Goal: Information Seeking & Learning: Learn about a topic

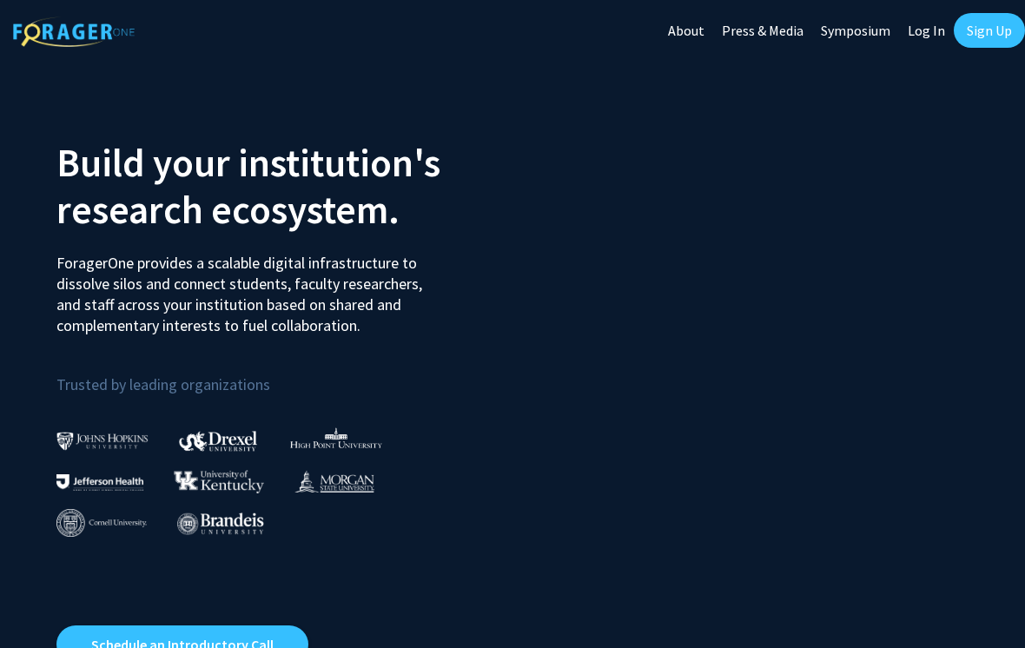
click at [922, 47] on link "Log In" at bounding box center [926, 30] width 55 height 61
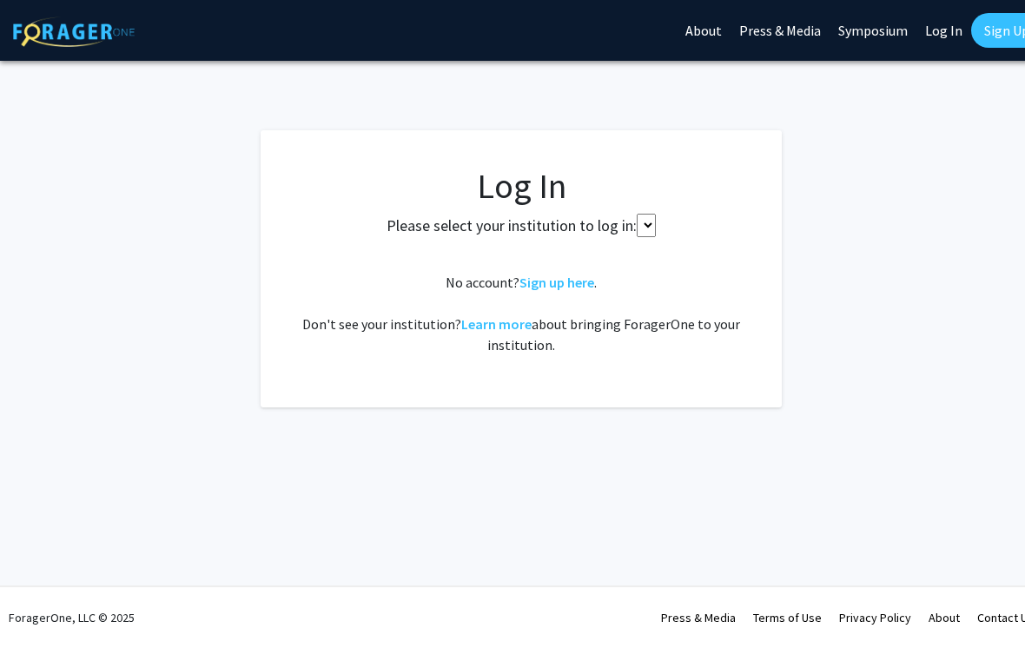
select select
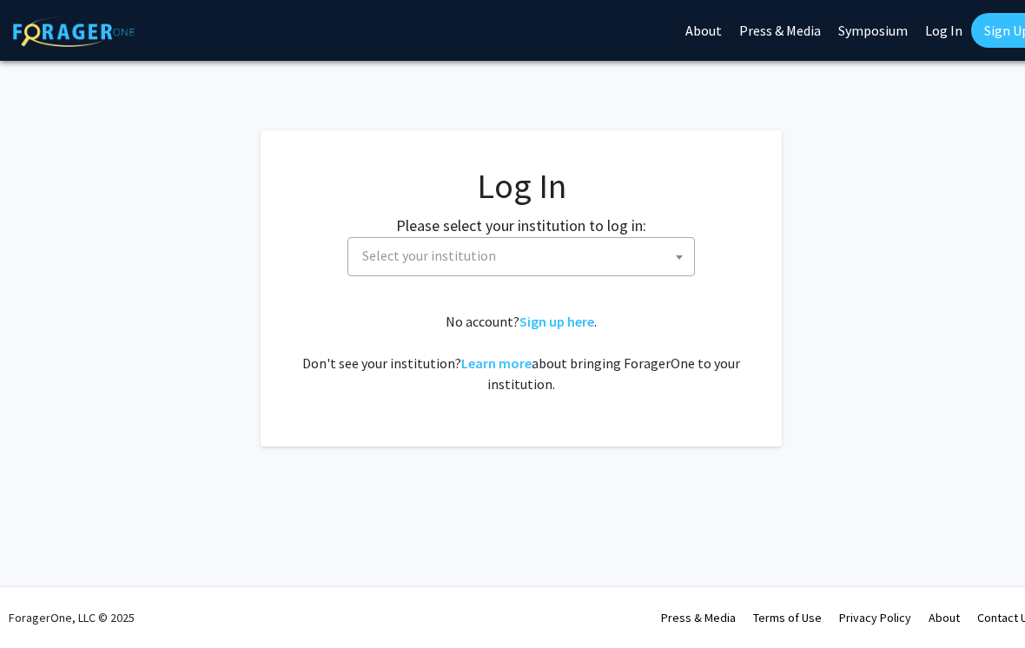
click at [606, 271] on span "Select your institution" at bounding box center [524, 256] width 339 height 36
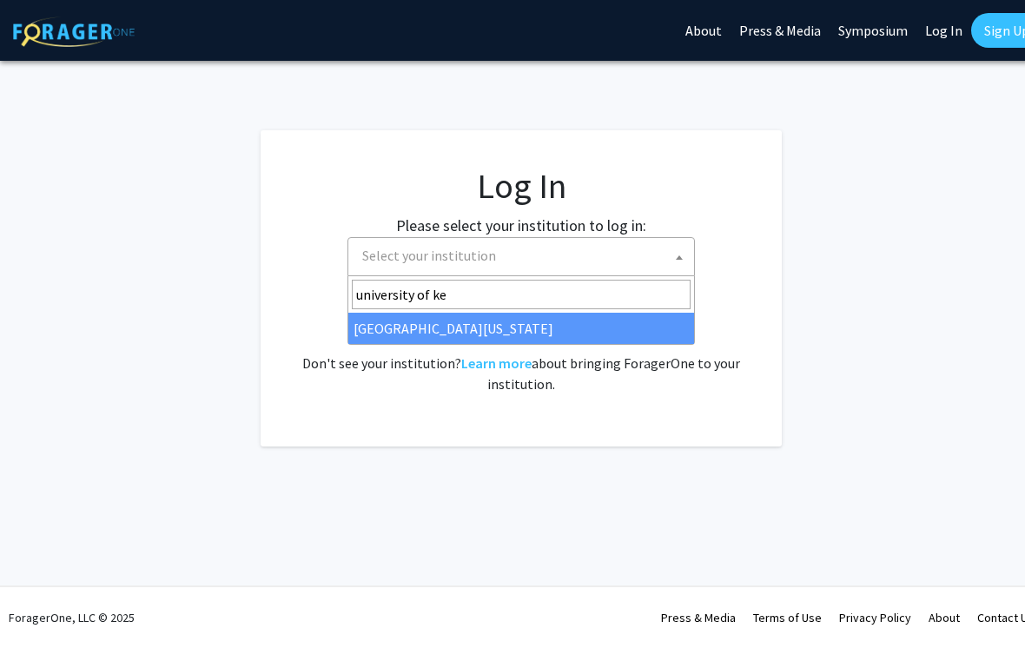
type input "university of [PERSON_NAME]"
select select "13"
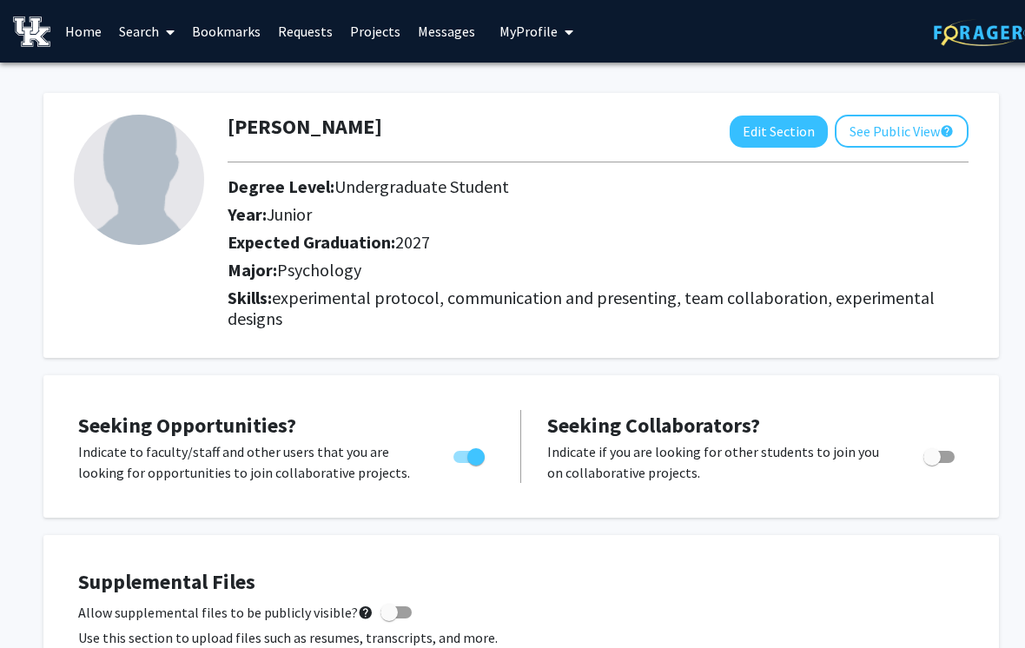
click at [380, 21] on link "Projects" at bounding box center [375, 31] width 68 height 61
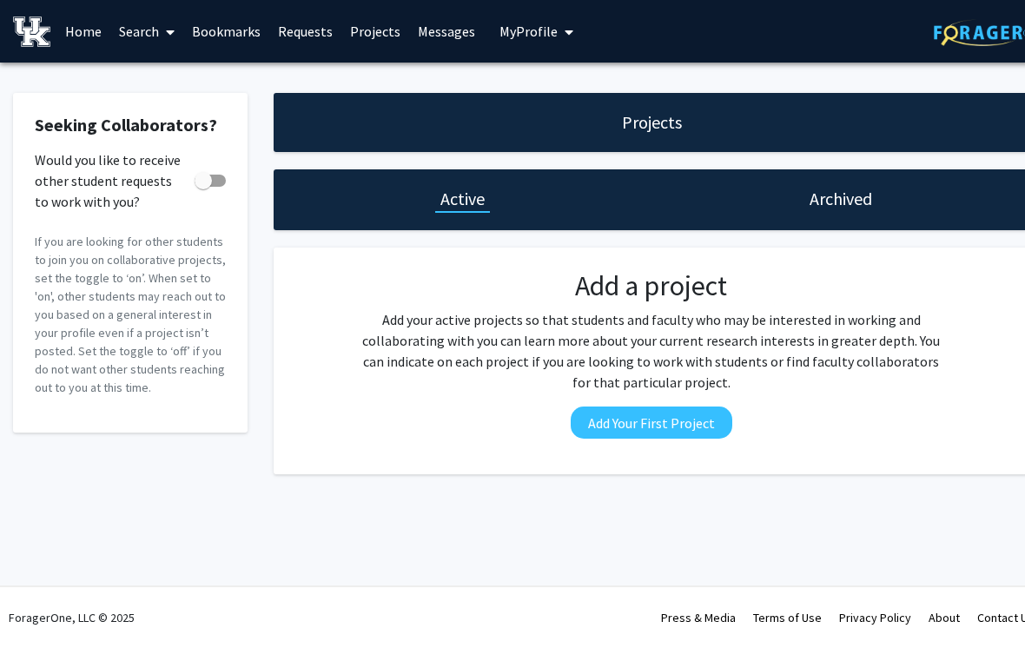
click at [91, 37] on link "Home" at bounding box center [83, 31] width 54 height 61
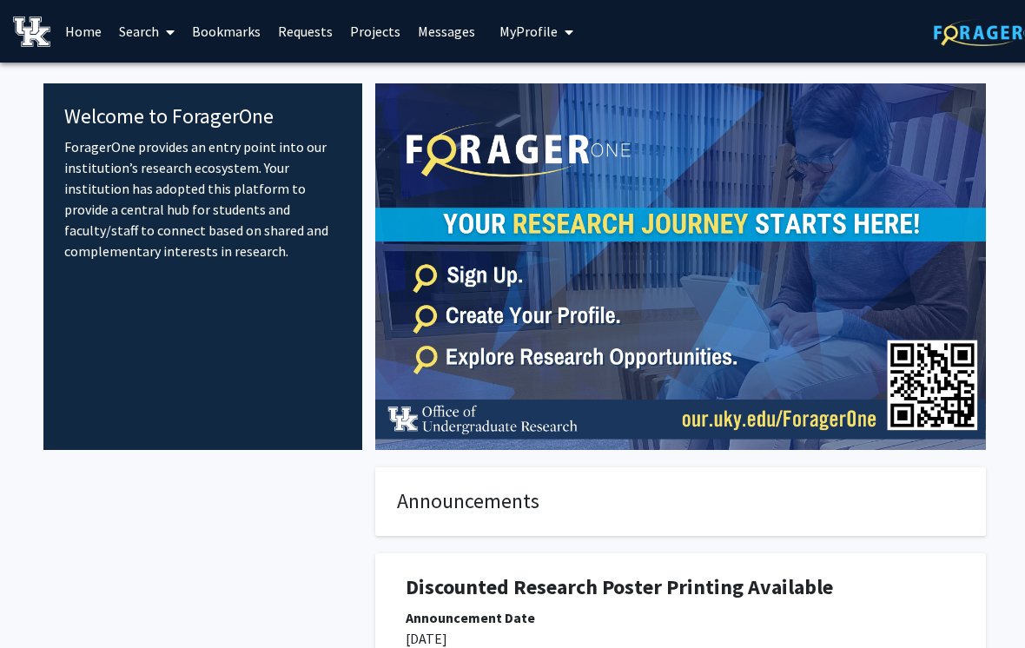
click at [136, 36] on link "Search" at bounding box center [146, 31] width 73 height 61
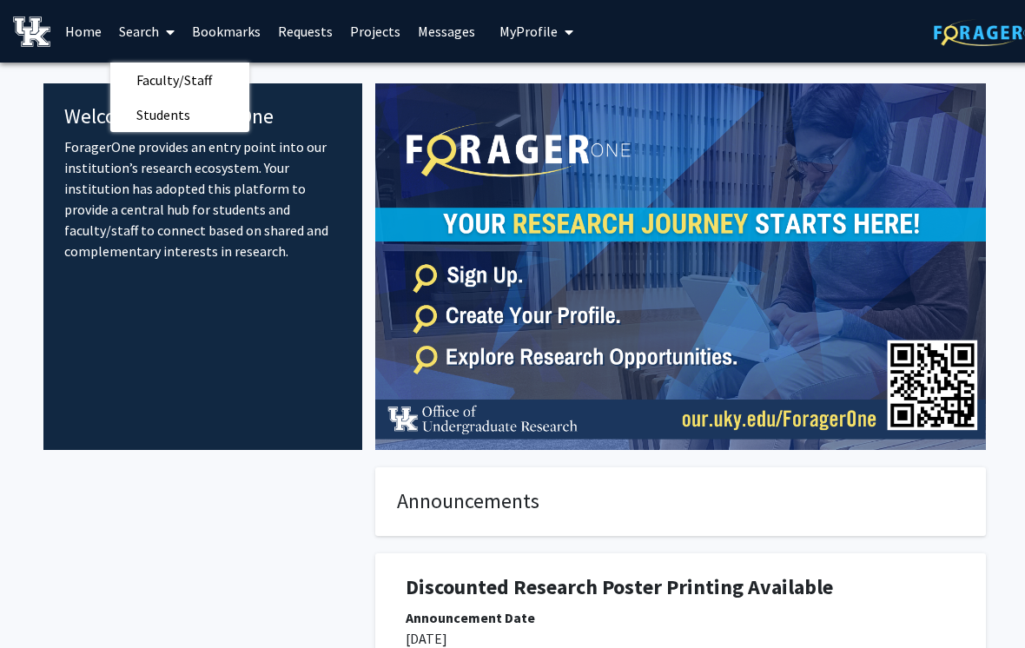
click at [373, 34] on link "Projects" at bounding box center [375, 31] width 68 height 61
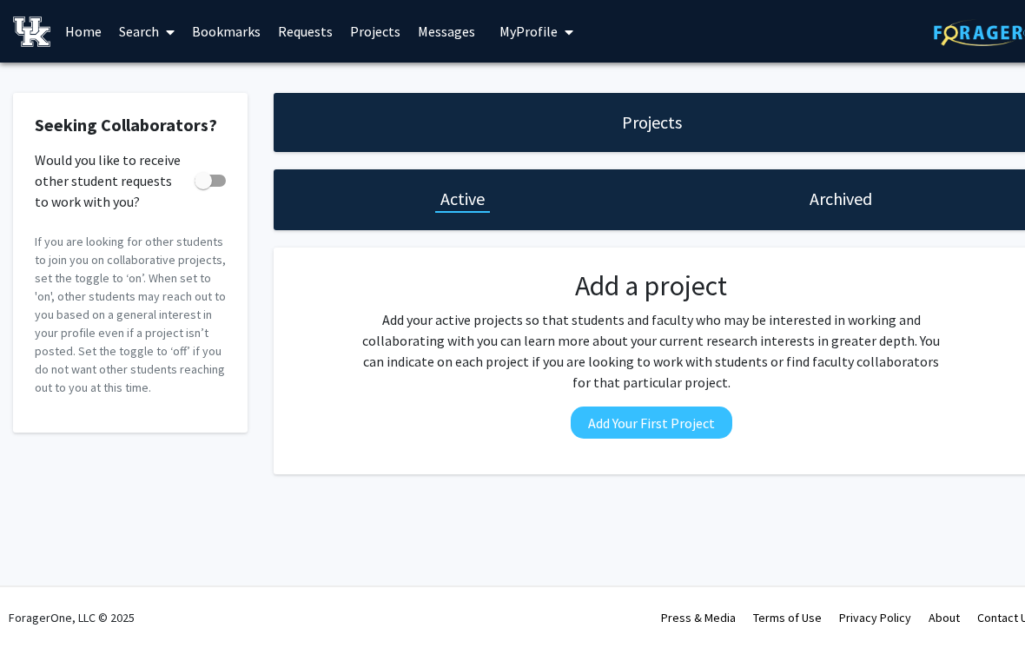
click at [511, 43] on button "My Profile" at bounding box center [536, 31] width 84 height 63
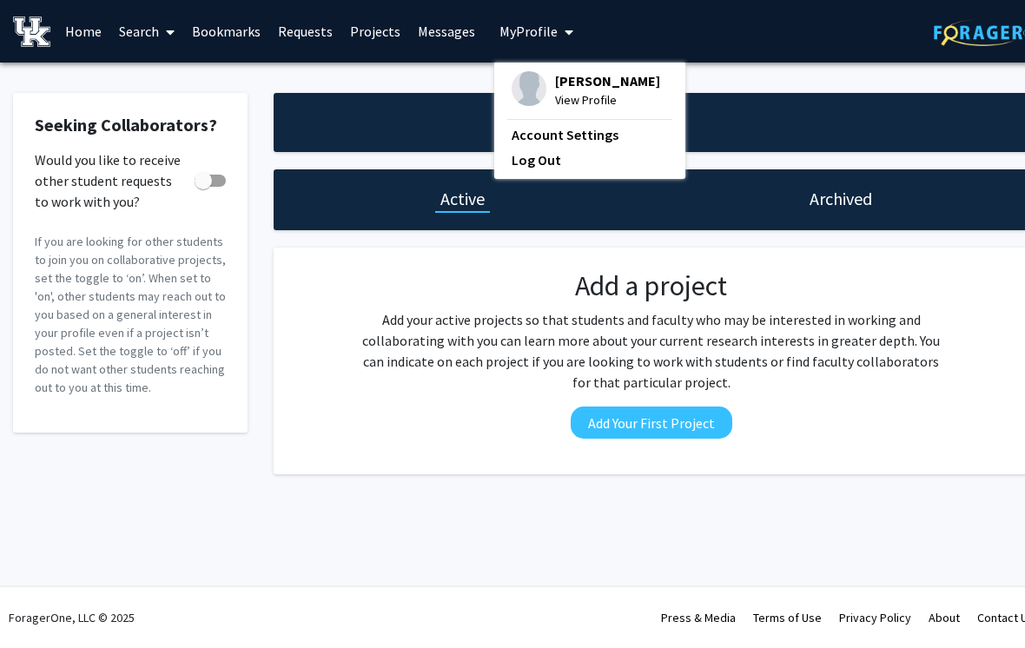
click at [435, 40] on link "Messages" at bounding box center [446, 31] width 75 height 61
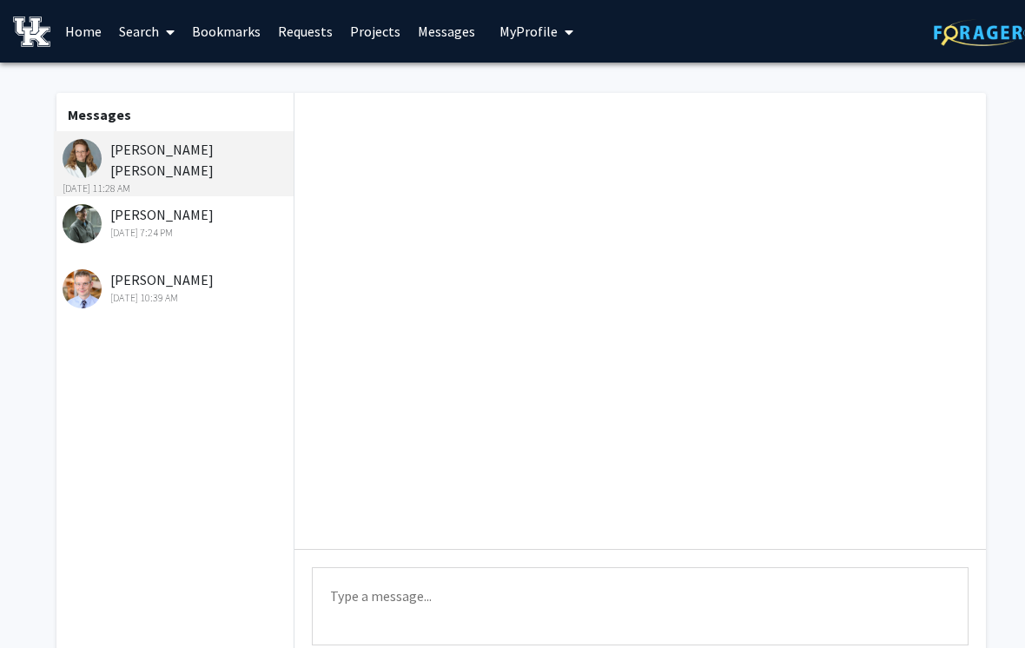
scroll to position [2831, 0]
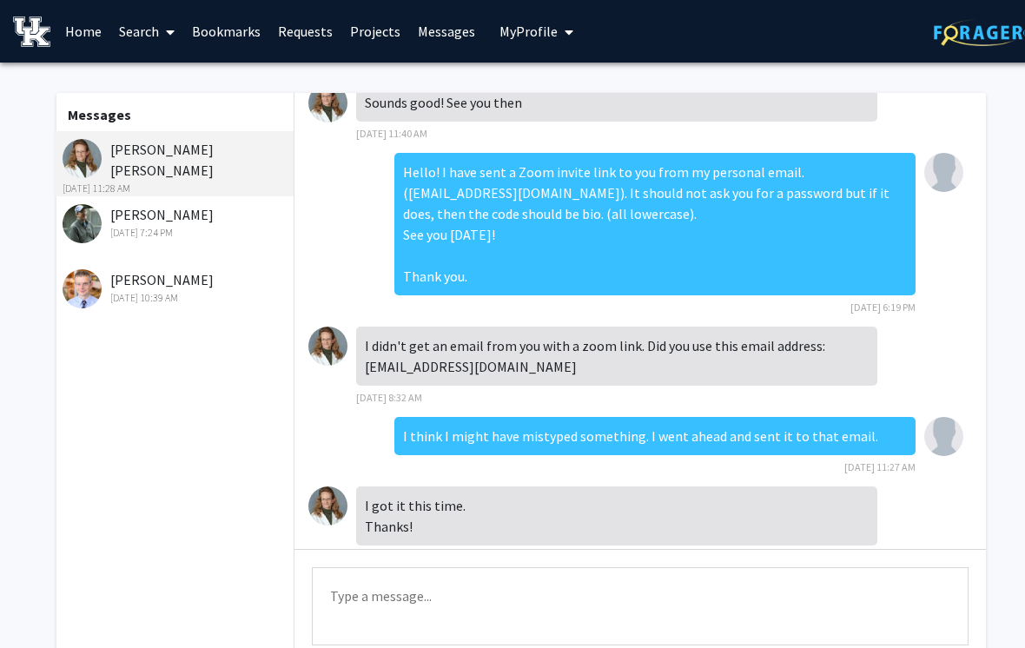
click at [91, 27] on link "Home" at bounding box center [83, 31] width 54 height 61
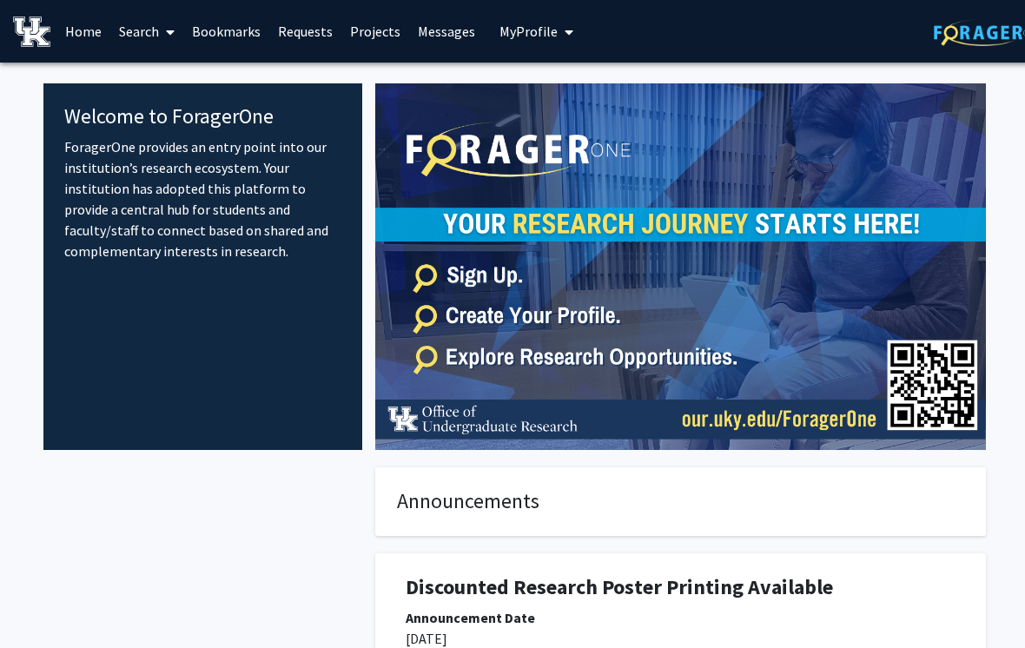
click at [32, 35] on img at bounding box center [31, 32] width 37 height 30
click at [140, 39] on link "Search" at bounding box center [146, 31] width 73 height 61
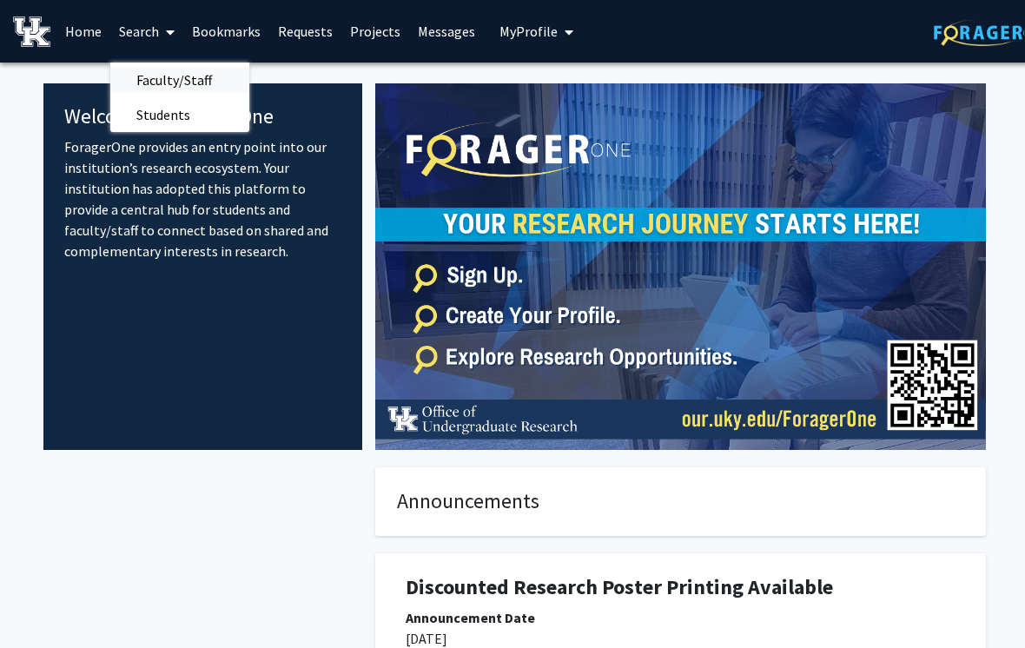
click at [168, 88] on span "Faculty/Staff" at bounding box center [174, 80] width 128 height 35
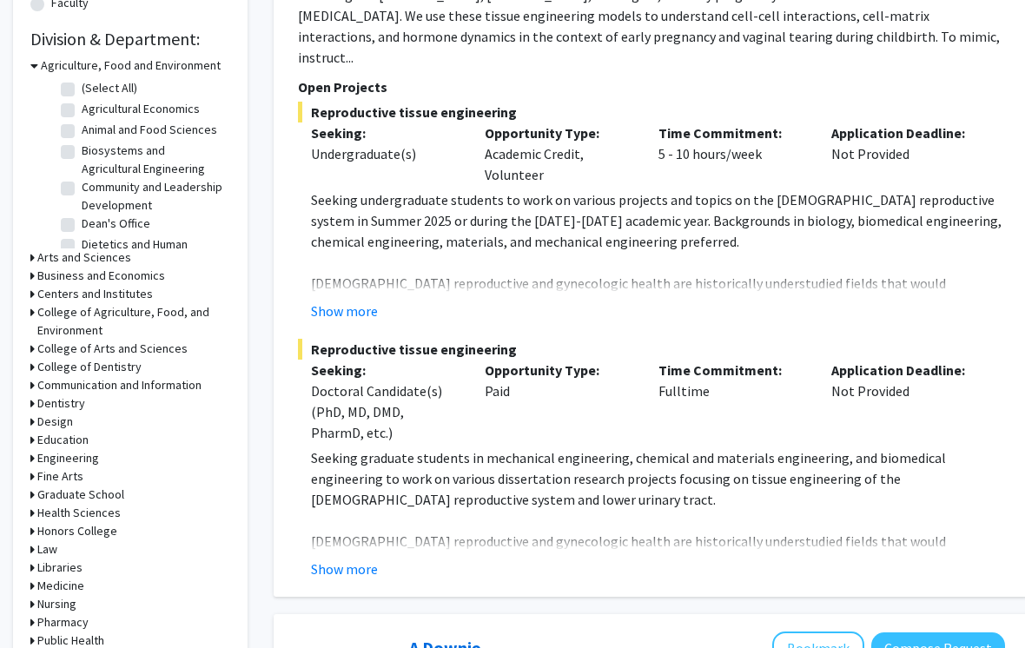
scroll to position [486, 0]
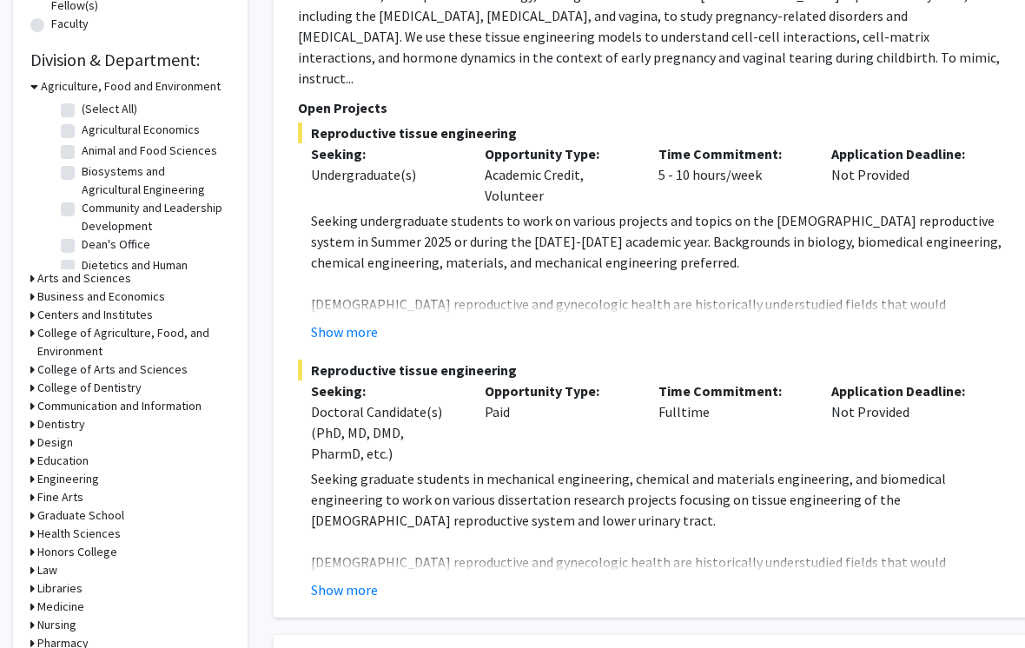
click at [105, 275] on h3 "Arts and Sciences" at bounding box center [84, 278] width 94 height 18
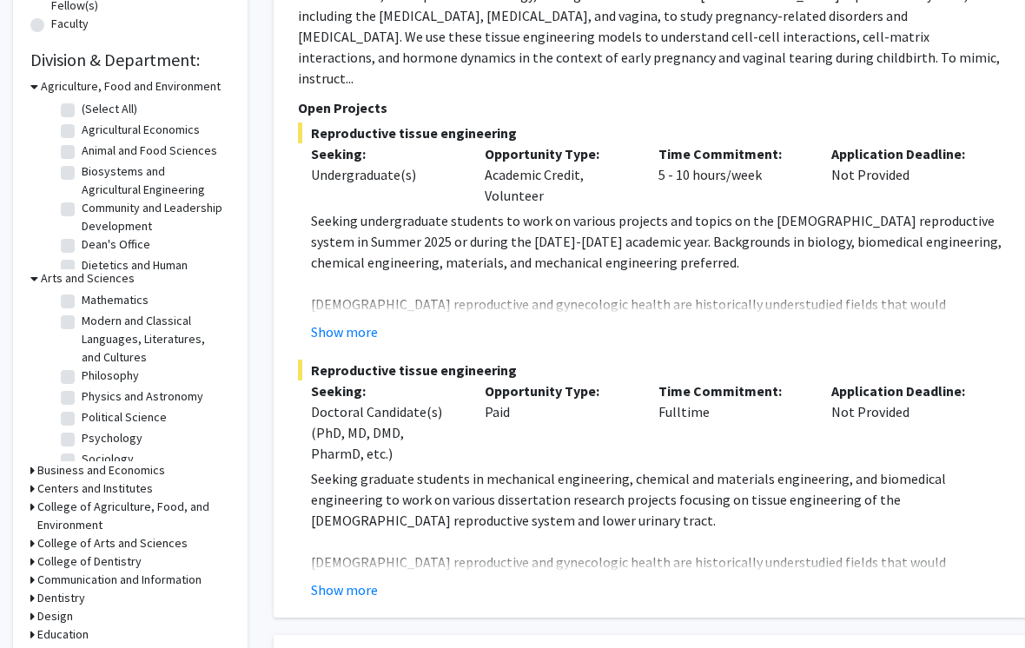
scroll to position [281, 0]
click at [82, 428] on label "Psychology" at bounding box center [112, 437] width 61 height 18
click at [82, 428] on input "Psychology" at bounding box center [87, 433] width 11 height 11
checkbox input "true"
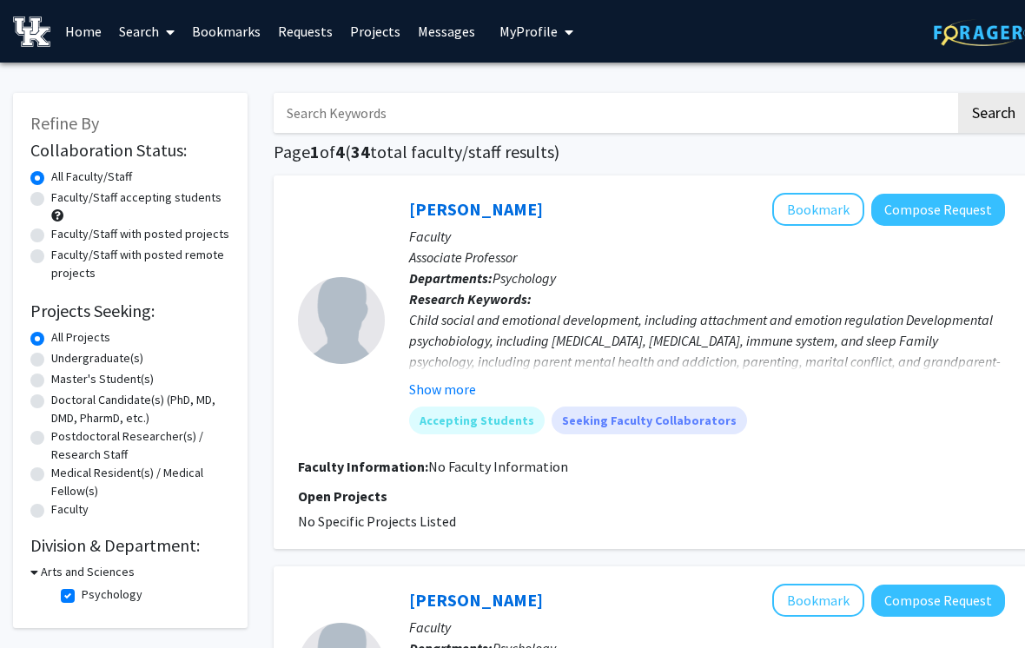
click at [1017, 43] on img at bounding box center [988, 32] width 109 height 27
checkbox input "false"
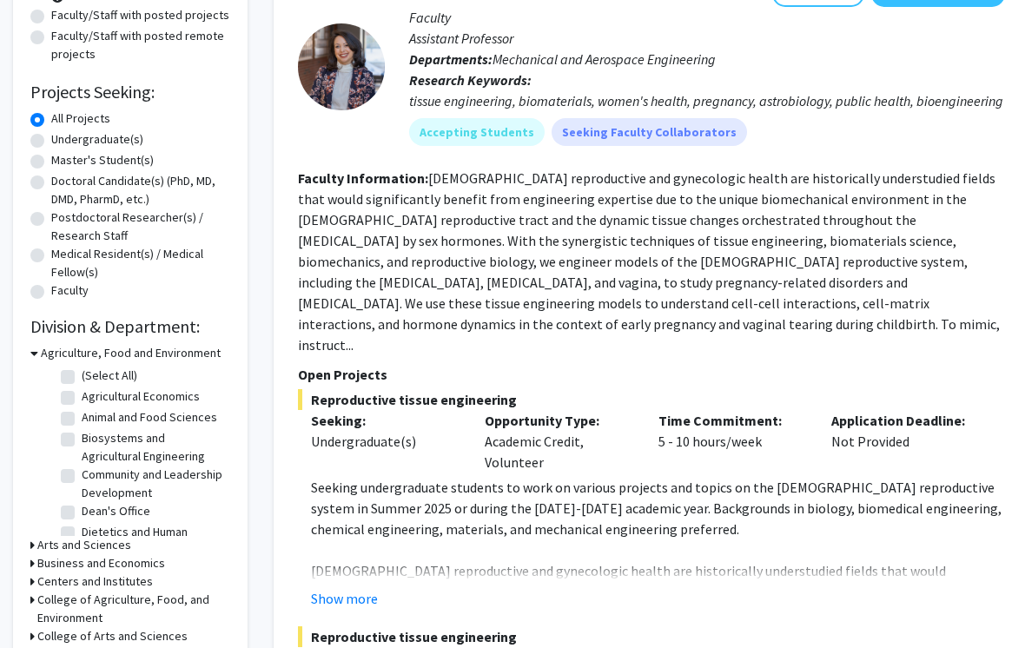
scroll to position [220, 0]
click at [83, 546] on h3 "Arts and Sciences" at bounding box center [84, 545] width 94 height 18
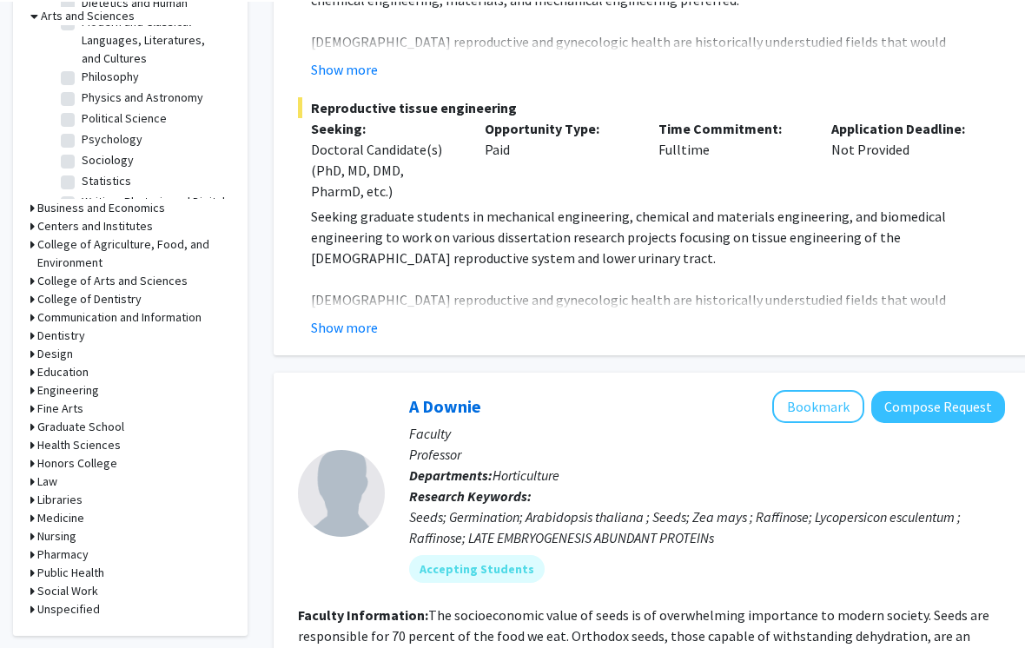
scroll to position [307, 0]
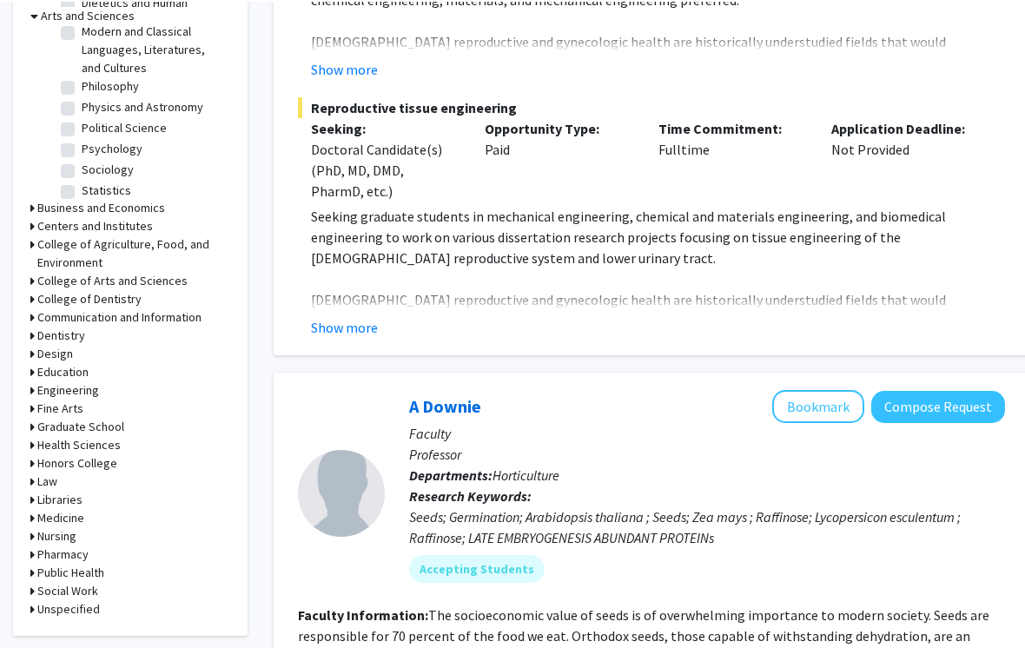
click at [82, 138] on label "Psychology" at bounding box center [112, 147] width 61 height 18
click at [82, 138] on input "Psychology" at bounding box center [87, 143] width 11 height 11
checkbox input "true"
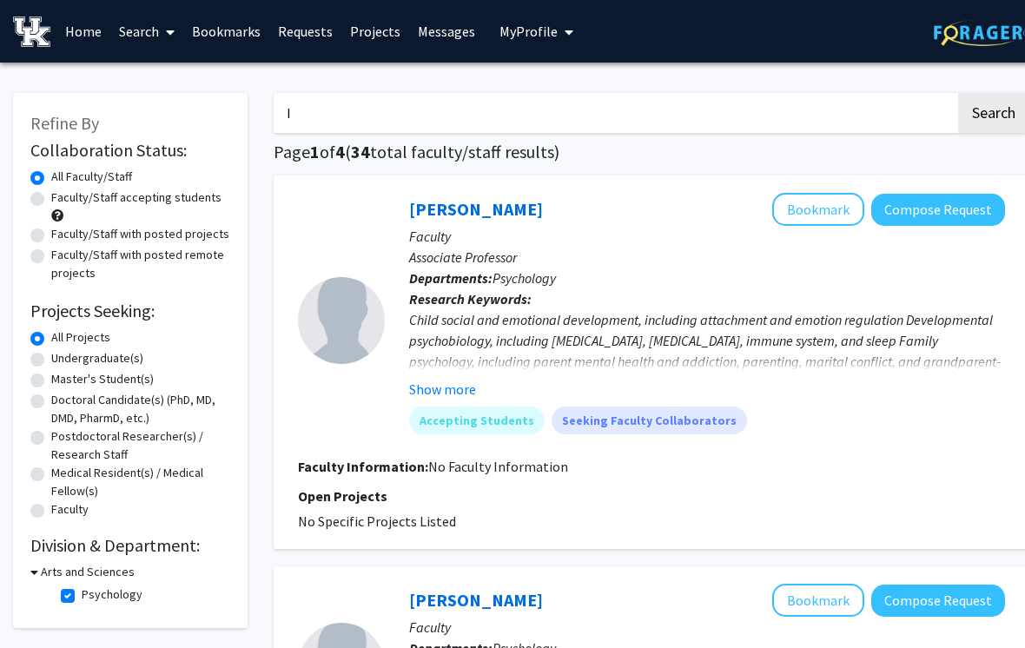
type input "I"
click at [703, 215] on div "[PERSON_NAME] Bookmark Compose Request" at bounding box center [707, 209] width 596 height 33
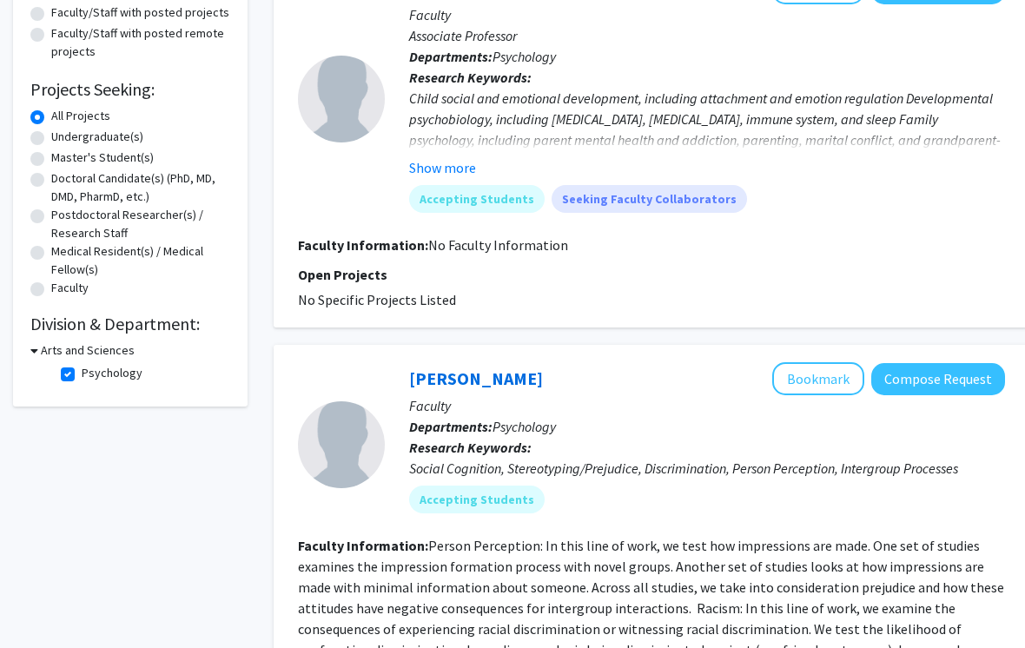
scroll to position [183, 0]
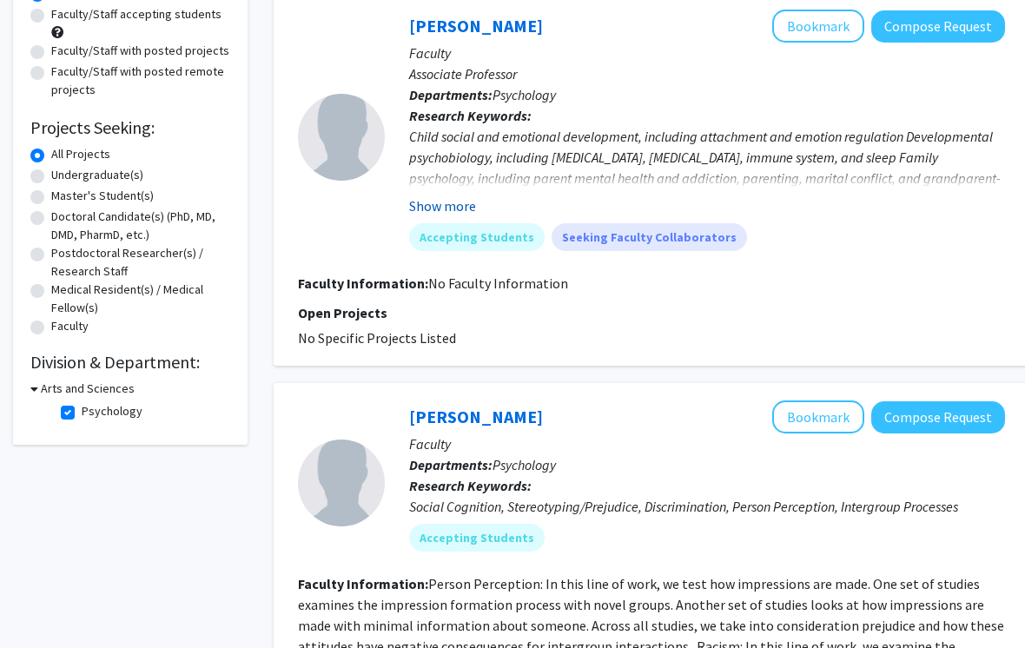
click at [453, 208] on button "Show more" at bounding box center [442, 205] width 67 height 21
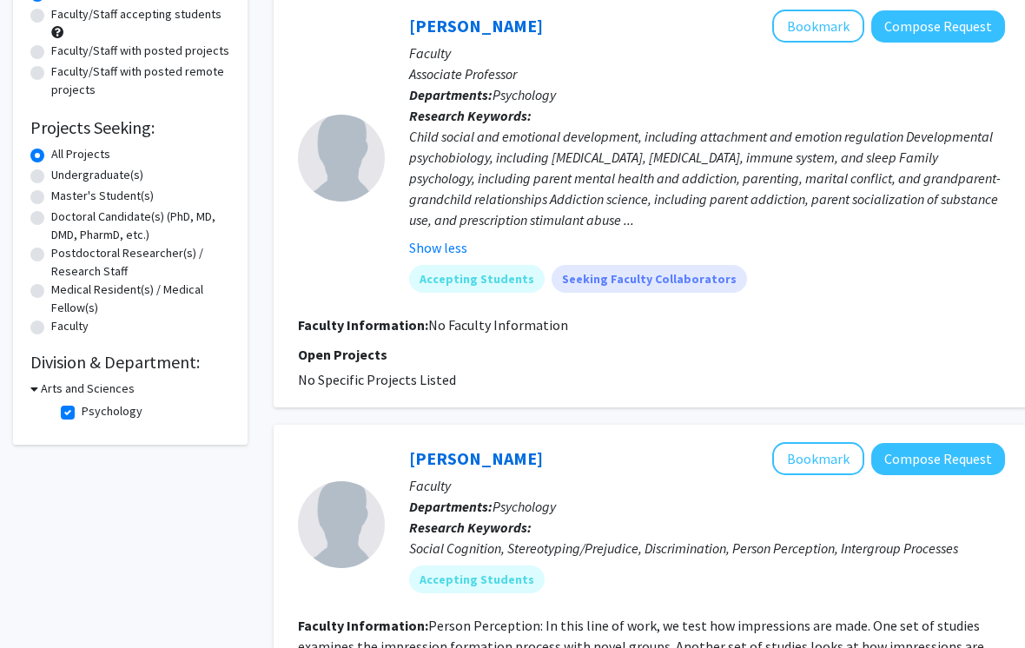
click at [554, 166] on div "Child social and emotional development, including attachment and emotion regula…" at bounding box center [707, 178] width 596 height 104
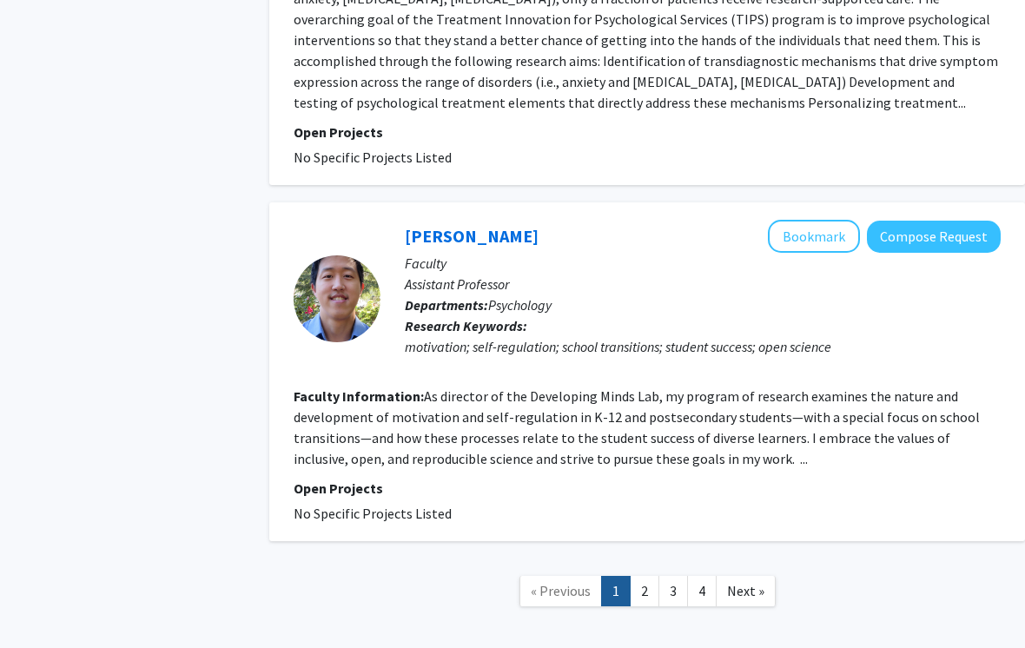
scroll to position [3742, 3]
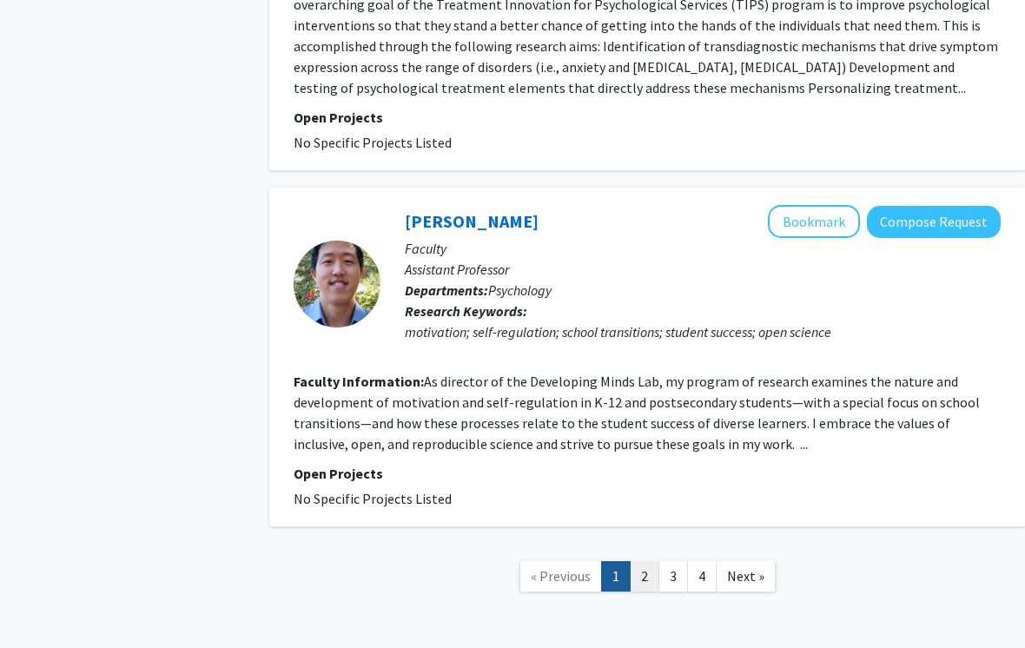
click at [644, 561] on link "2" at bounding box center [645, 576] width 30 height 30
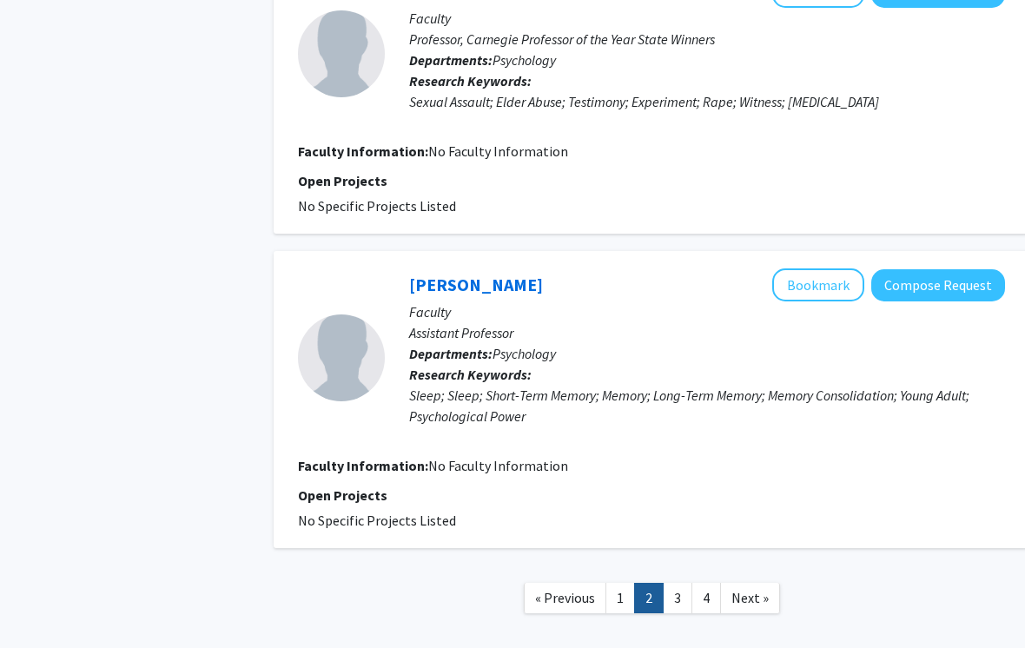
scroll to position [2714, 0]
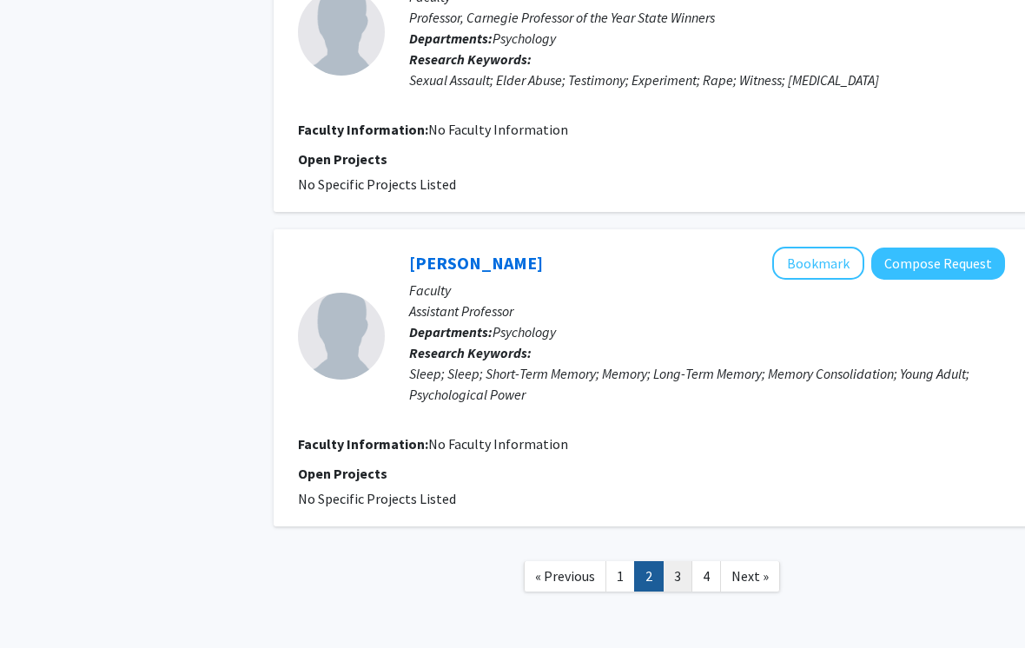
click at [670, 561] on link "3" at bounding box center [678, 576] width 30 height 30
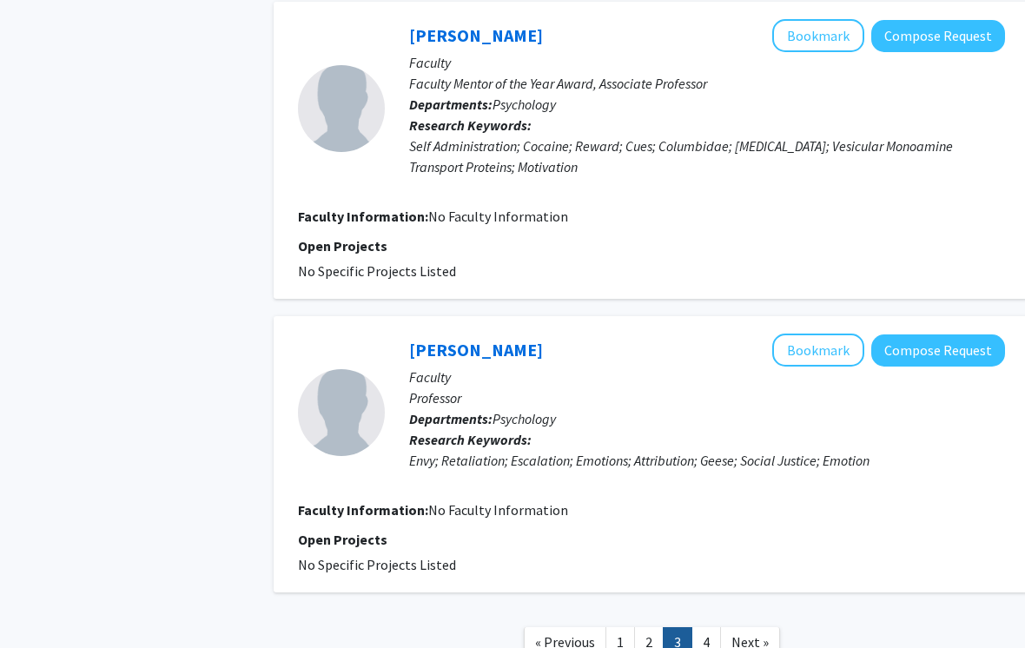
scroll to position [2380, 0]
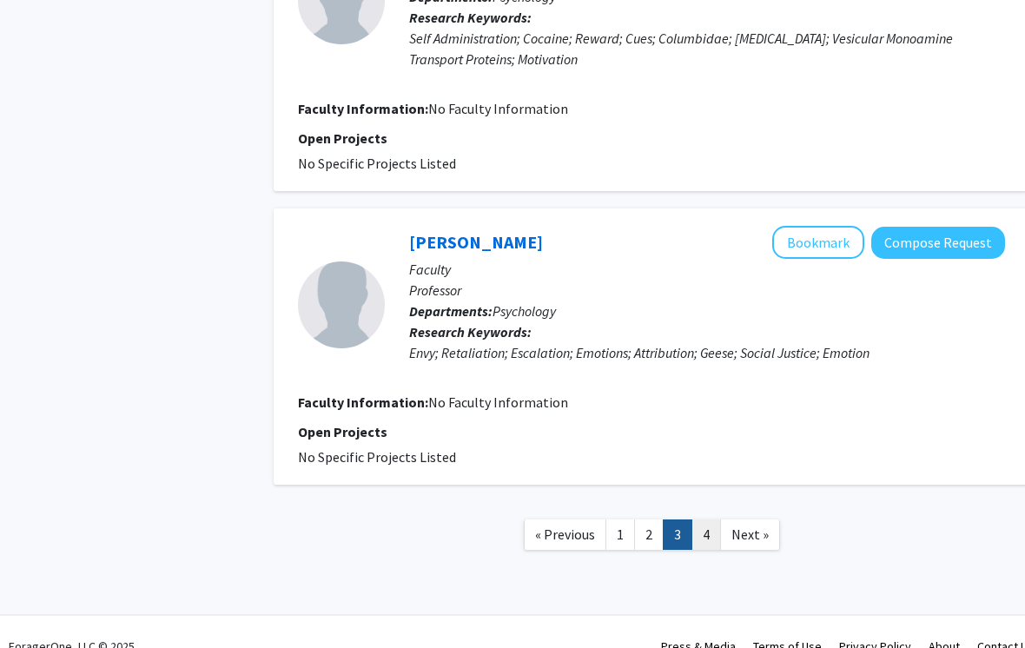
click at [704, 530] on link "4" at bounding box center [706, 534] width 30 height 30
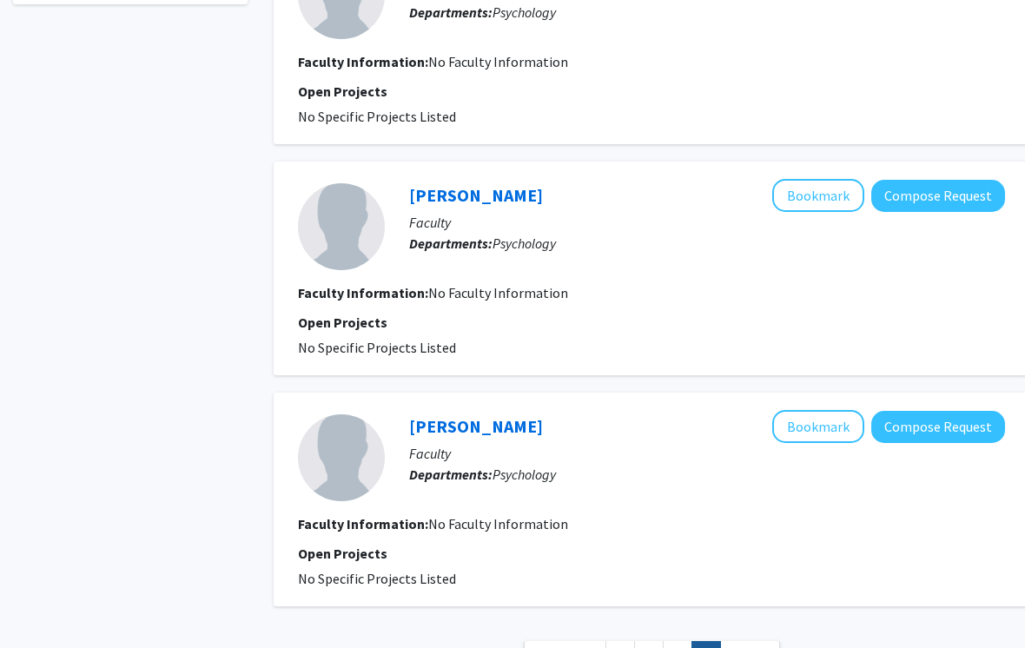
scroll to position [745, 0]
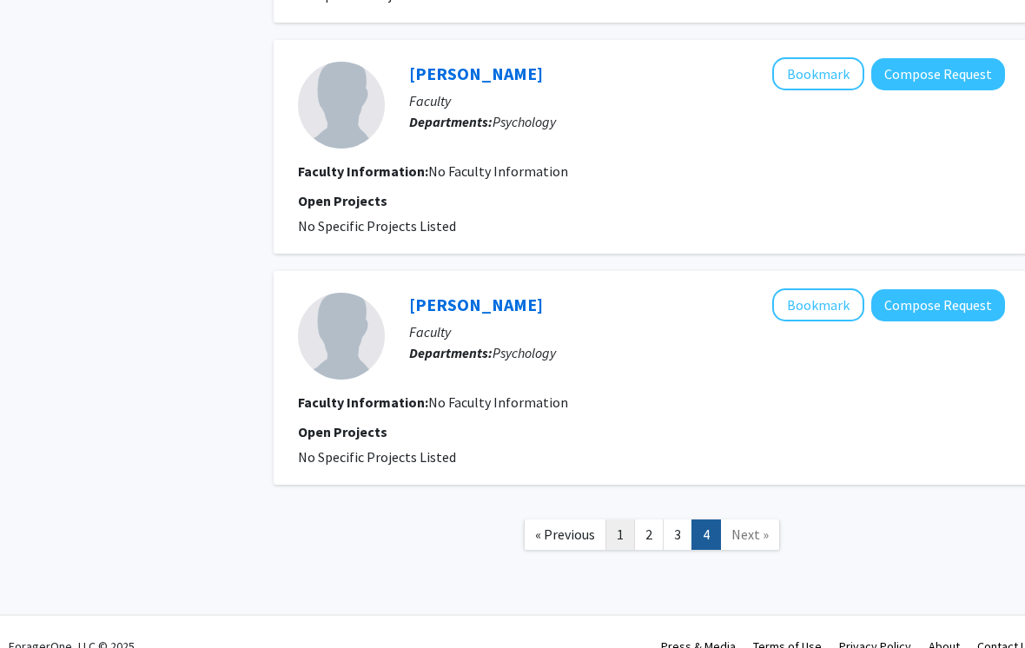
click at [615, 528] on link "1" at bounding box center [620, 534] width 30 height 30
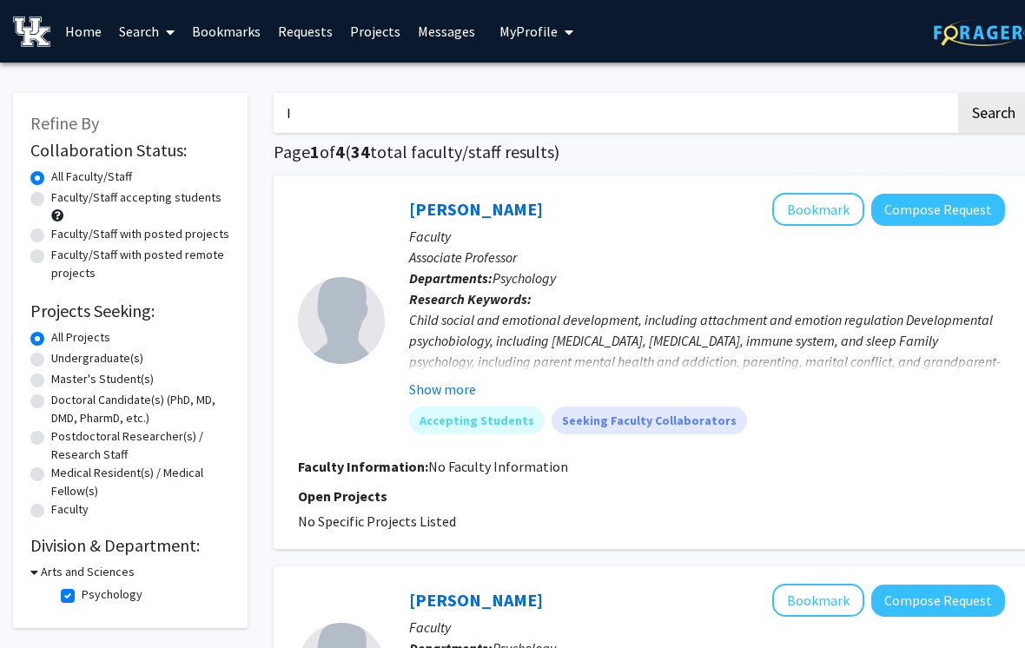
click at [543, 103] on input "I" at bounding box center [615, 113] width 682 height 40
click at [817, 93] on input "I" at bounding box center [615, 113] width 682 height 40
type input "[PERSON_NAME]"
click at [993, 111] on button "Search" at bounding box center [993, 113] width 71 height 40
checkbox input "false"
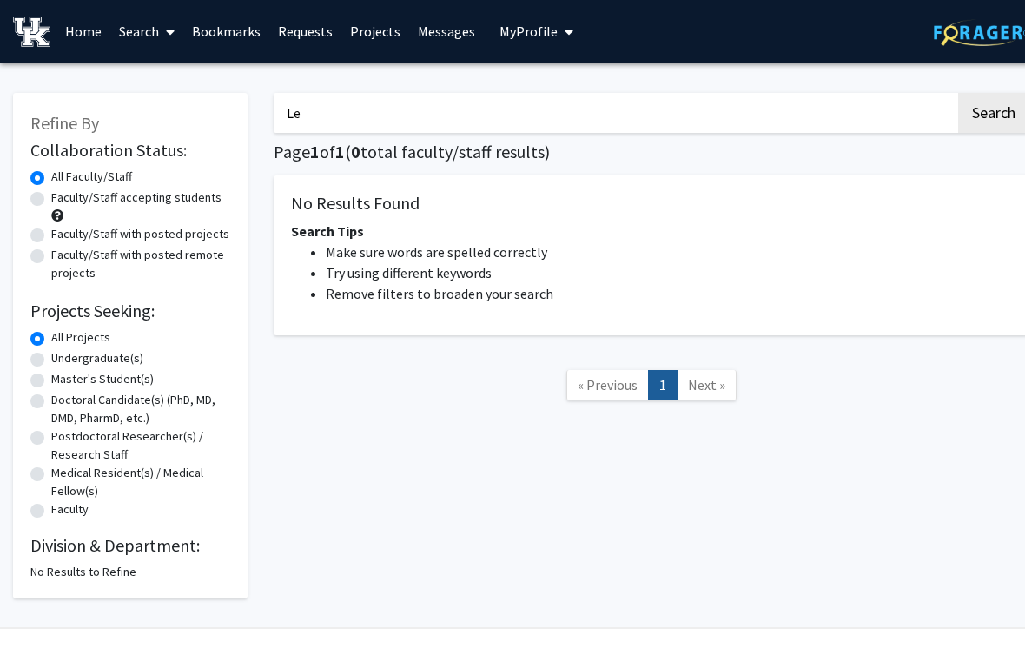
type input "L"
click at [993, 111] on button "Search" at bounding box center [993, 113] width 71 height 40
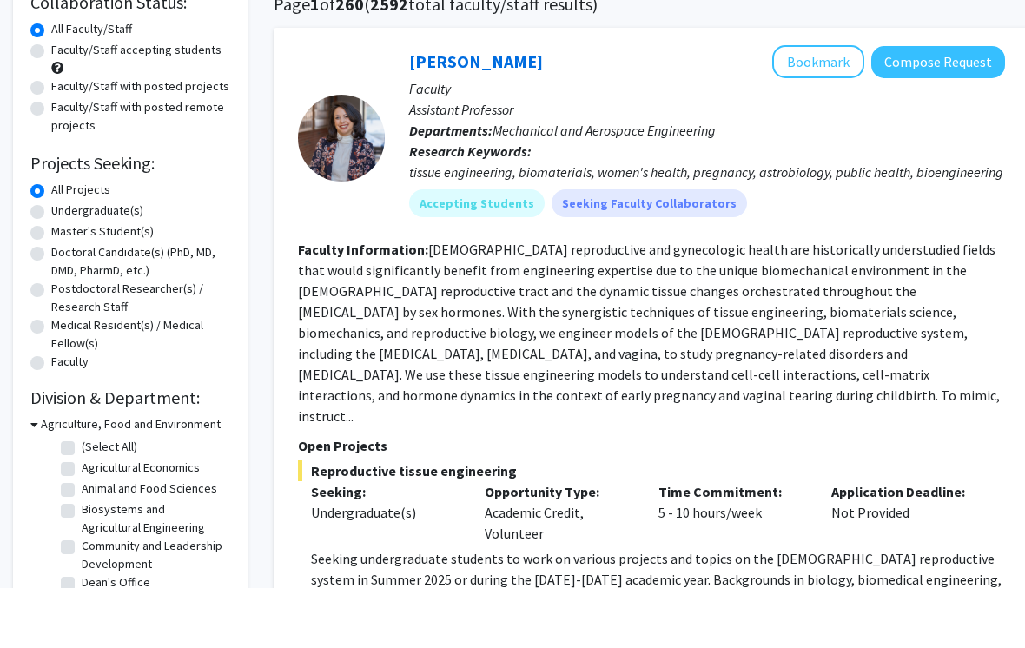
scroll to position [89, 0]
click at [27, 217] on div "Refine By Collaboration Status: Collaboration Status All Faculty/Staff Collabor…" at bounding box center [130, 562] width 235 height 1117
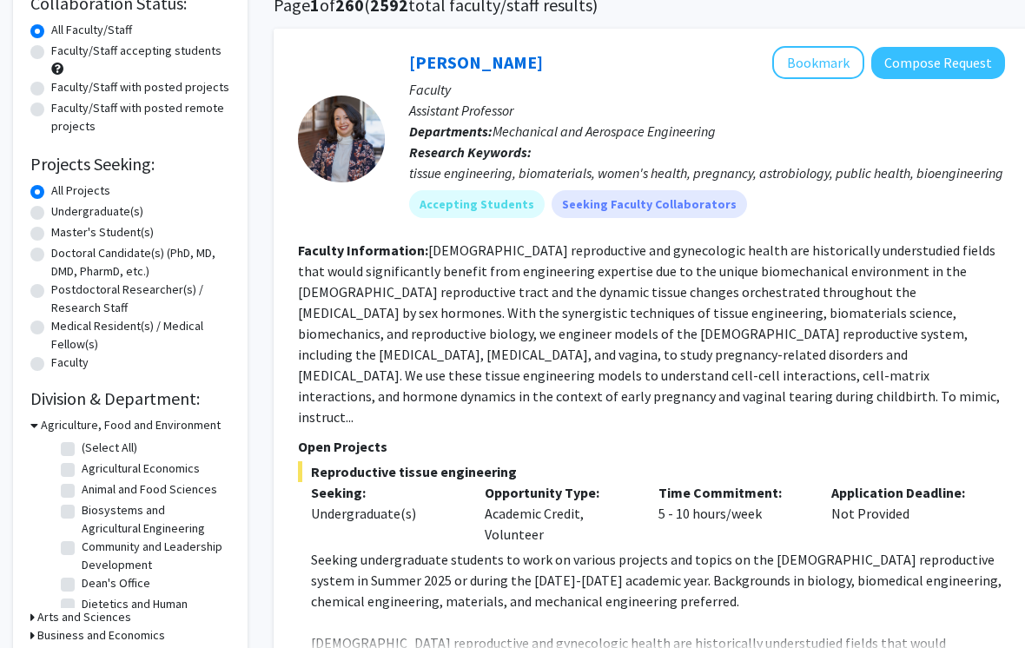
click at [51, 207] on label "Undergraduate(s)" at bounding box center [97, 211] width 92 height 18
click at [51, 207] on input "Undergraduate(s)" at bounding box center [56, 207] width 11 height 11
radio input "true"
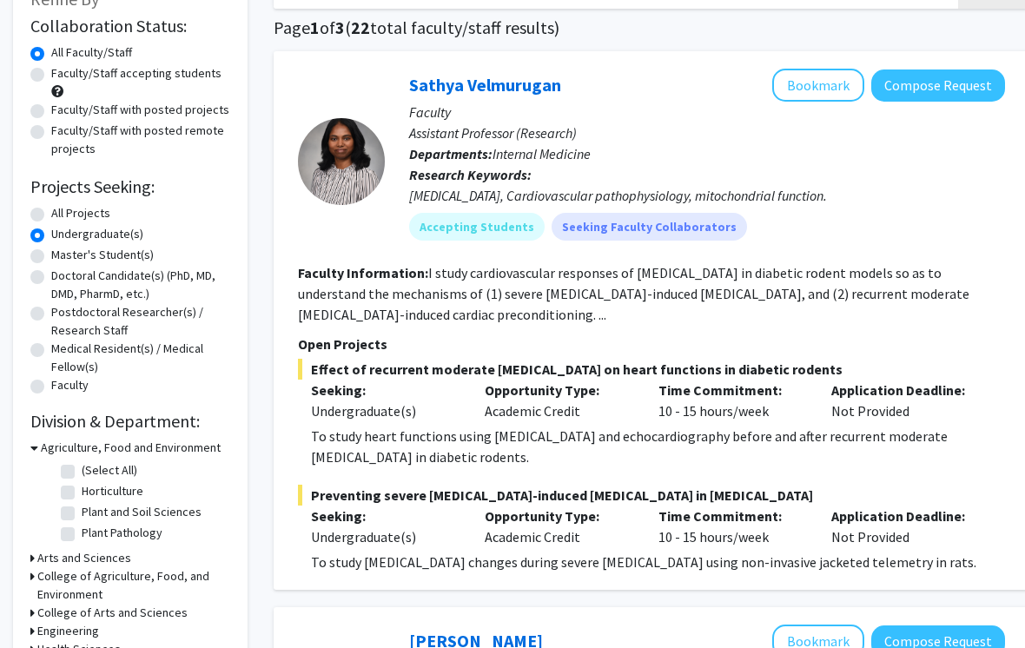
scroll to position [174, 0]
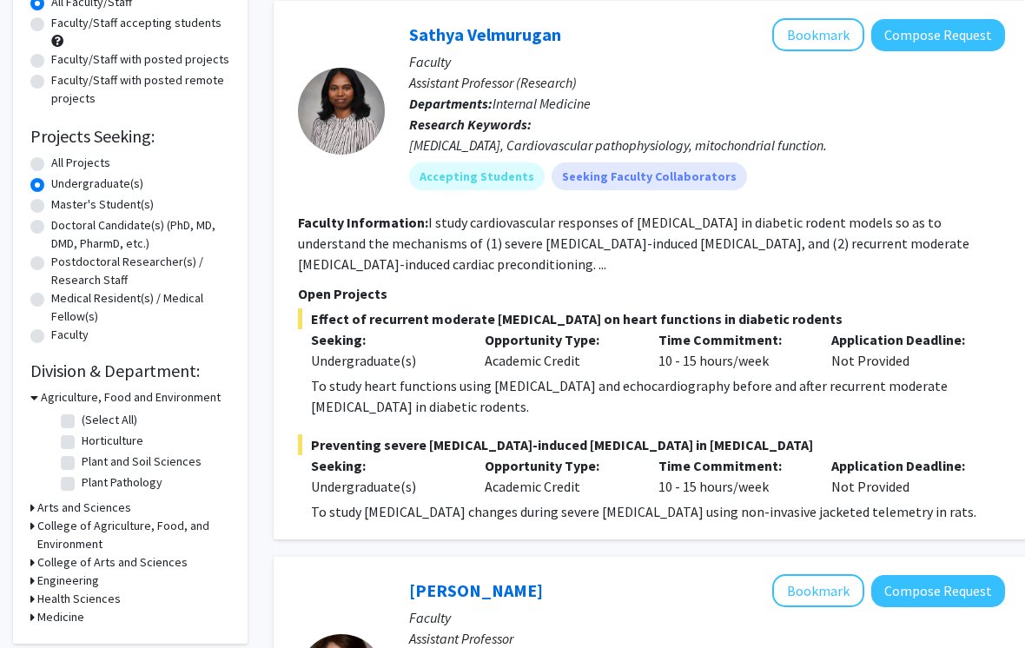
click at [103, 509] on h3 "Arts and Sciences" at bounding box center [84, 508] width 94 height 18
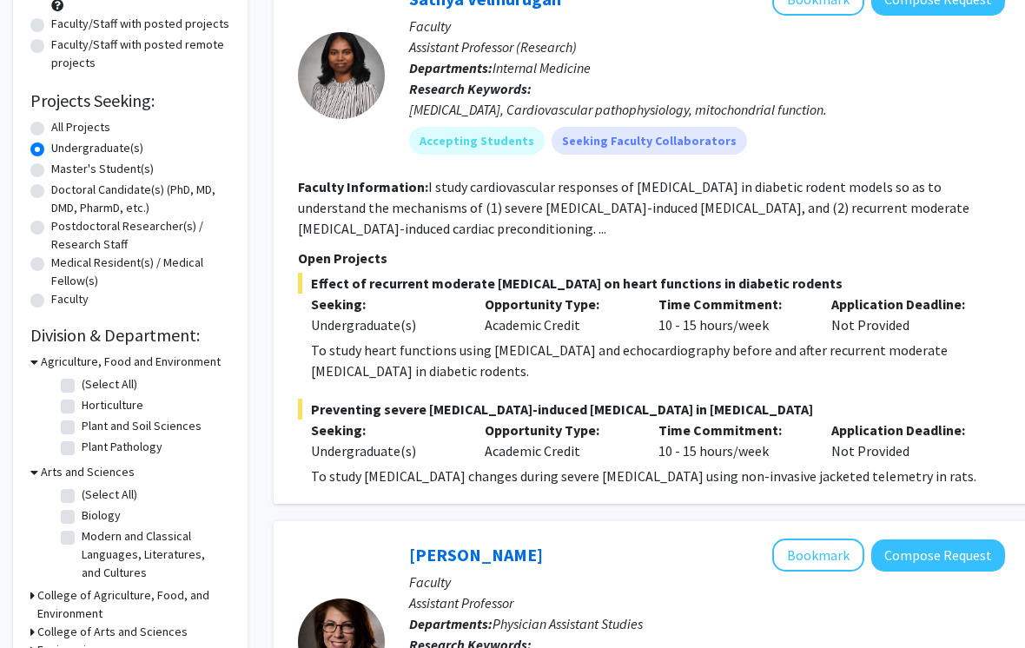
scroll to position [210, 0]
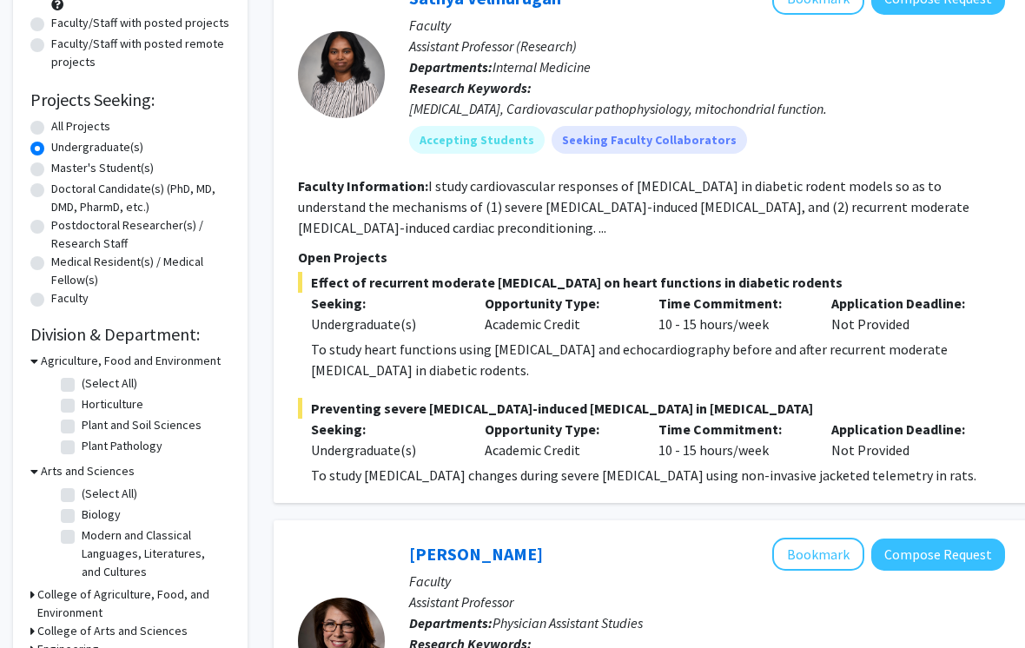
click at [105, 358] on h3 "Agriculture, Food and Environment" at bounding box center [131, 362] width 180 height 18
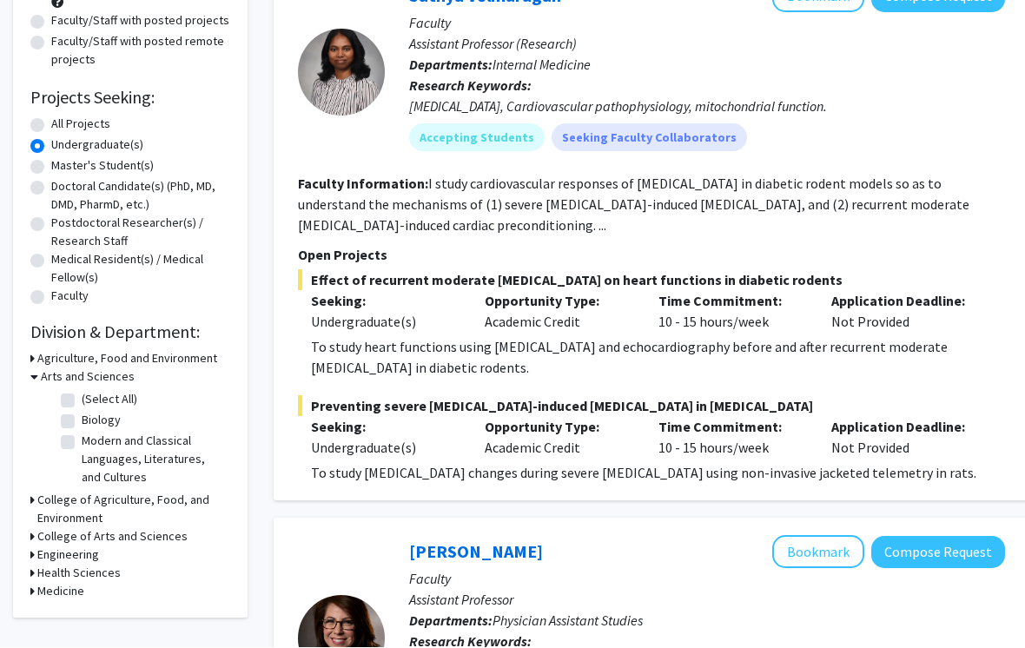
click at [105, 371] on h3 "Arts and Sciences" at bounding box center [88, 377] width 94 height 18
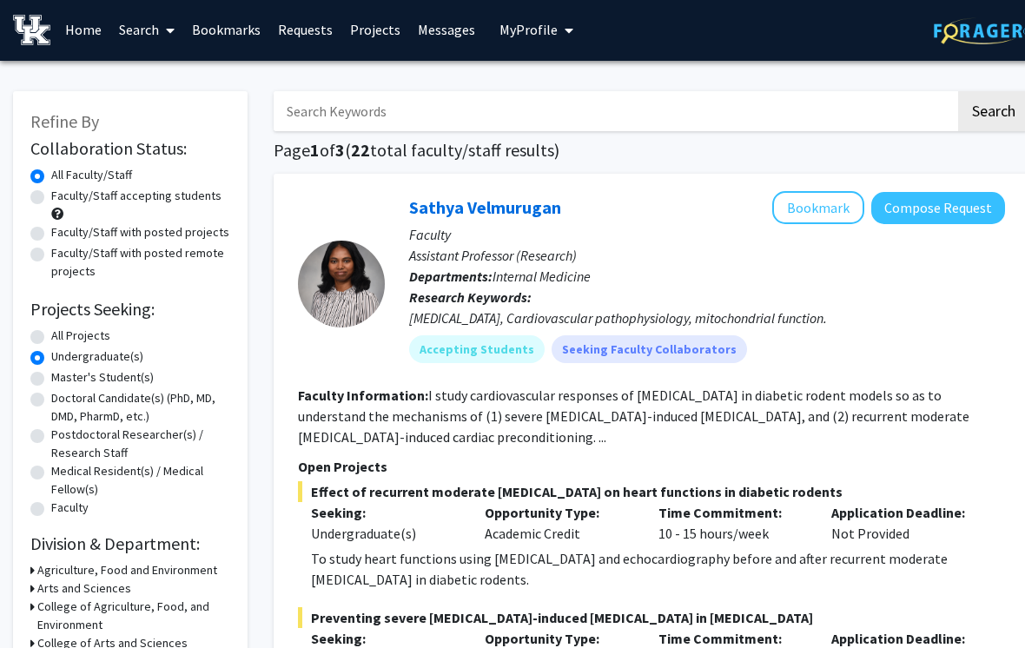
scroll to position [20, 0]
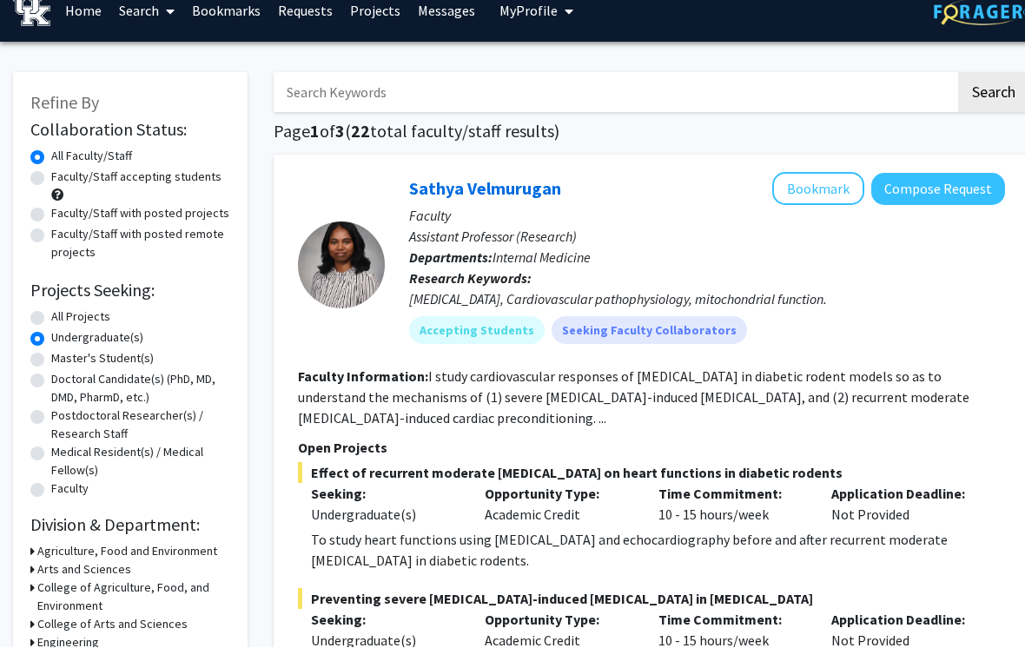
click at [83, 312] on label "All Projects" at bounding box center [80, 317] width 59 height 18
click at [63, 312] on input "All Projects" at bounding box center [56, 313] width 11 height 11
radio input "true"
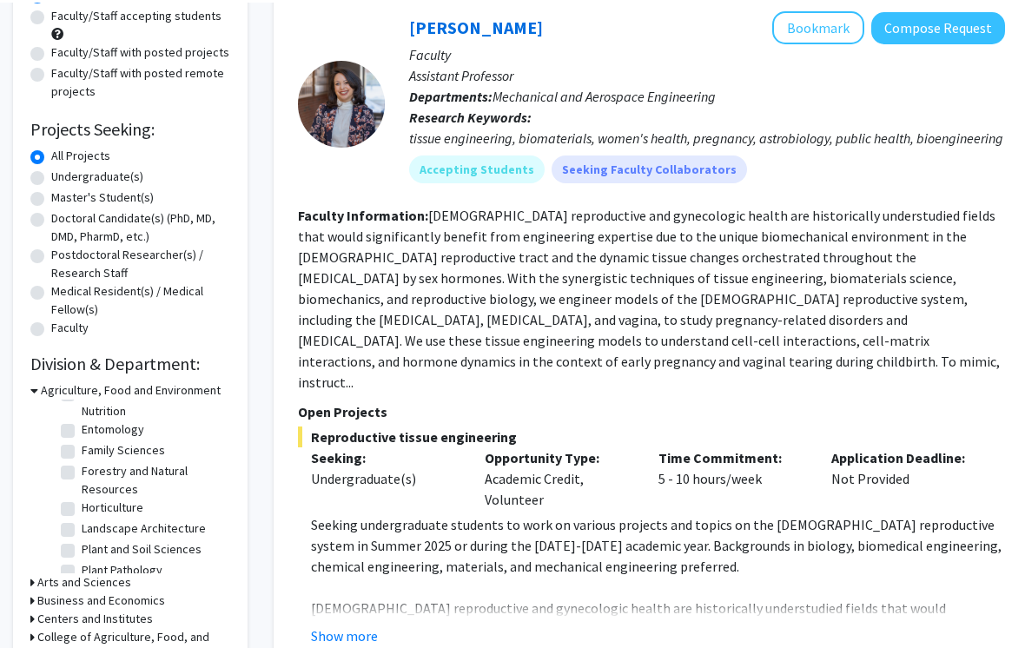
scroll to position [176, 0]
click at [83, 578] on h3 "Arts and Sciences" at bounding box center [84, 580] width 94 height 18
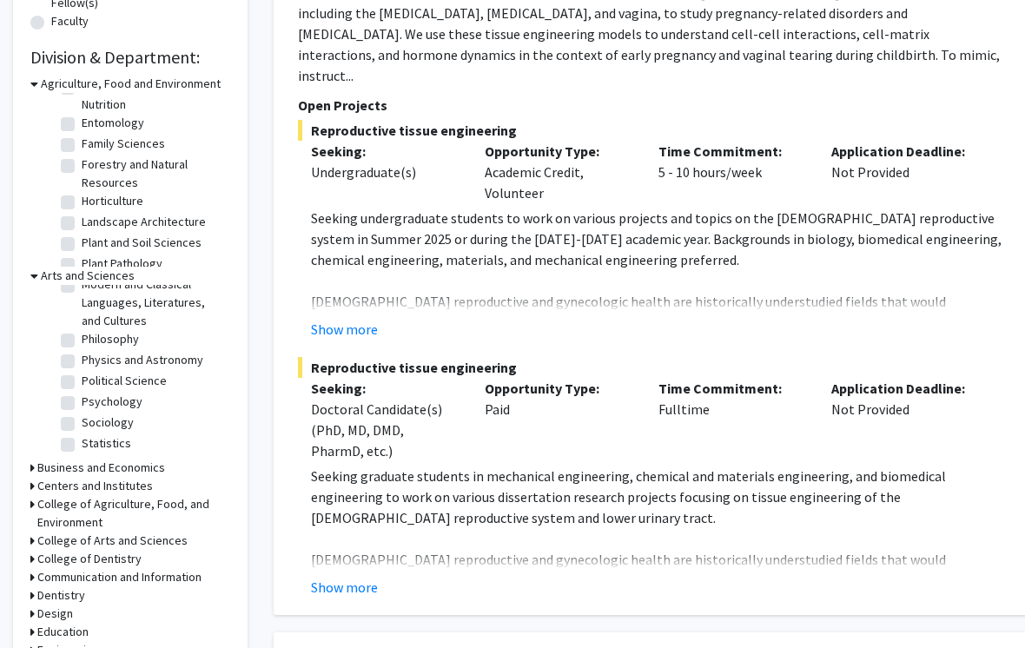
scroll to position [320, 0]
click at [116, 387] on label "Psychology" at bounding box center [112, 396] width 61 height 18
click at [93, 387] on input "Psychology" at bounding box center [87, 392] width 11 height 11
checkbox input "true"
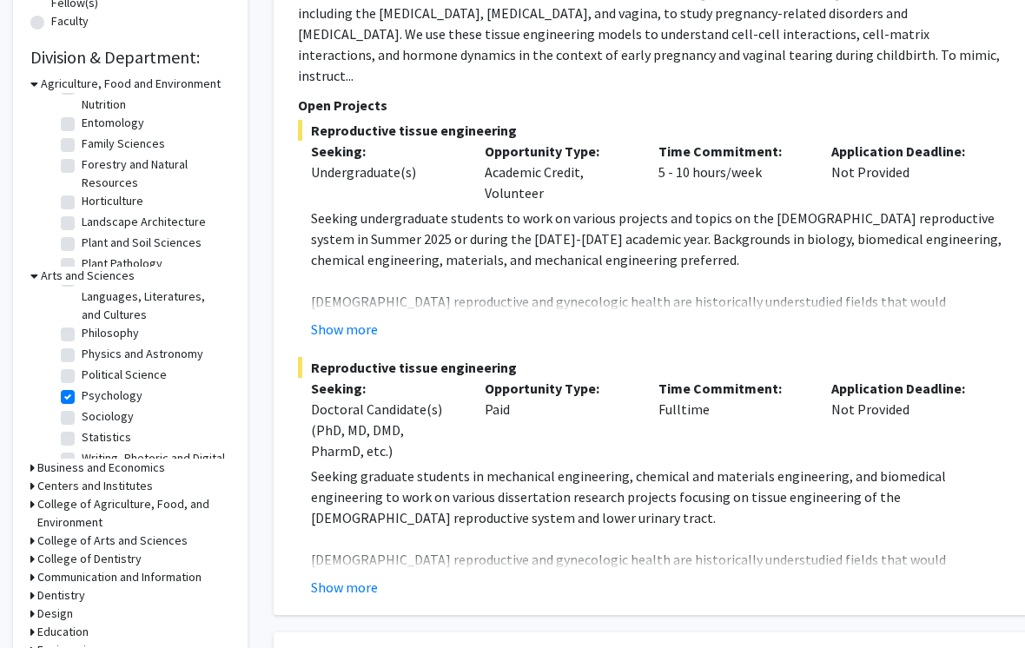
checkbox input "true"
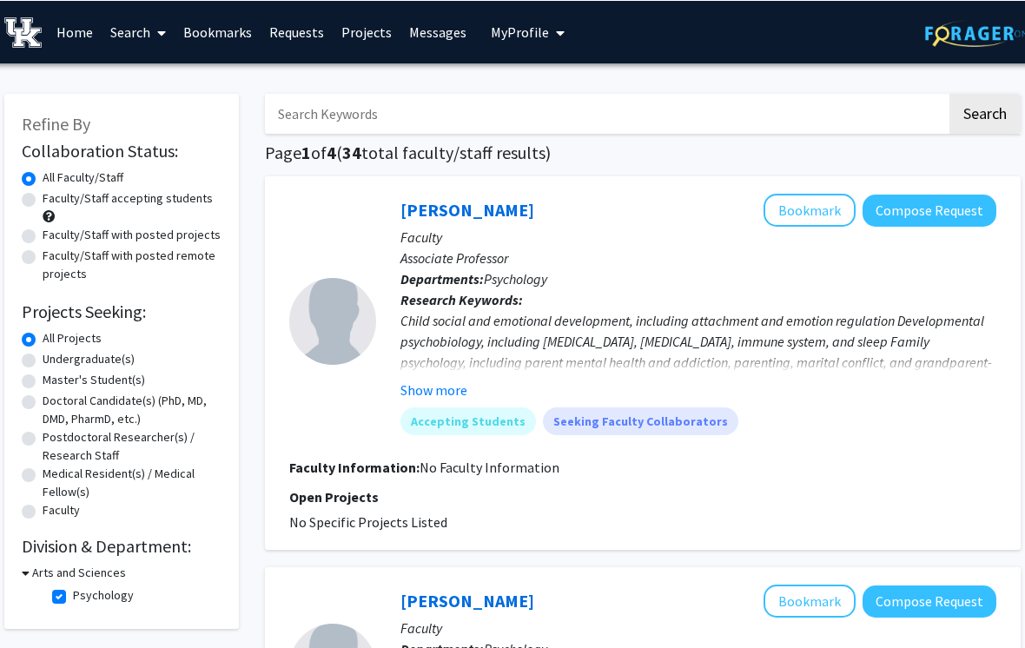
scroll to position [0, 9]
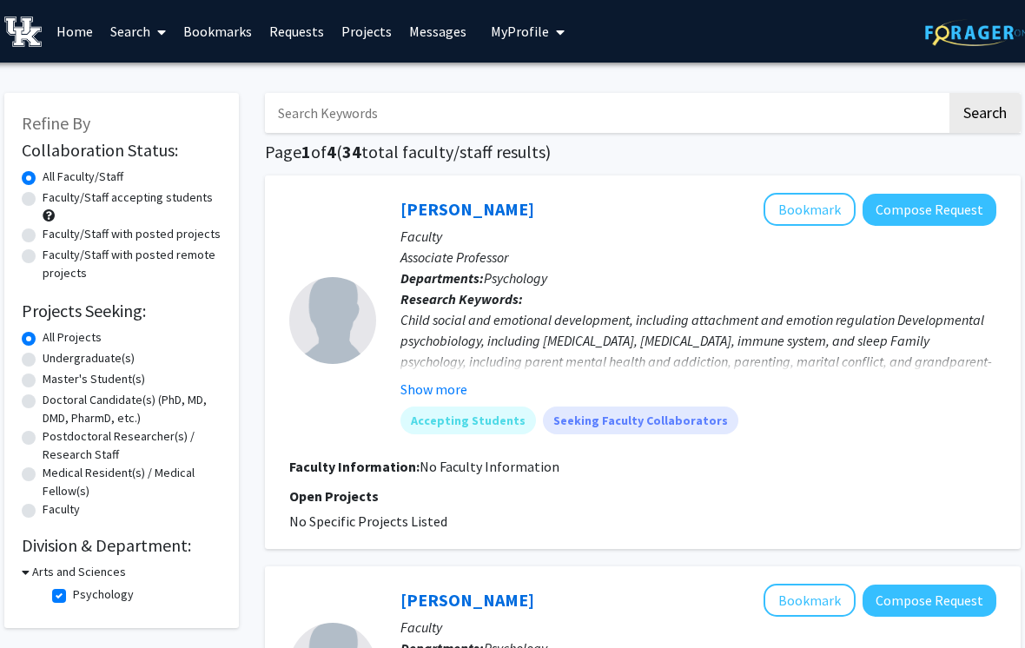
click at [685, 129] on input "Search Keywords" at bounding box center [606, 113] width 682 height 40
type input "[MEDICAL_DATA]"
click at [984, 111] on button "Search" at bounding box center [985, 113] width 71 height 40
checkbox input "false"
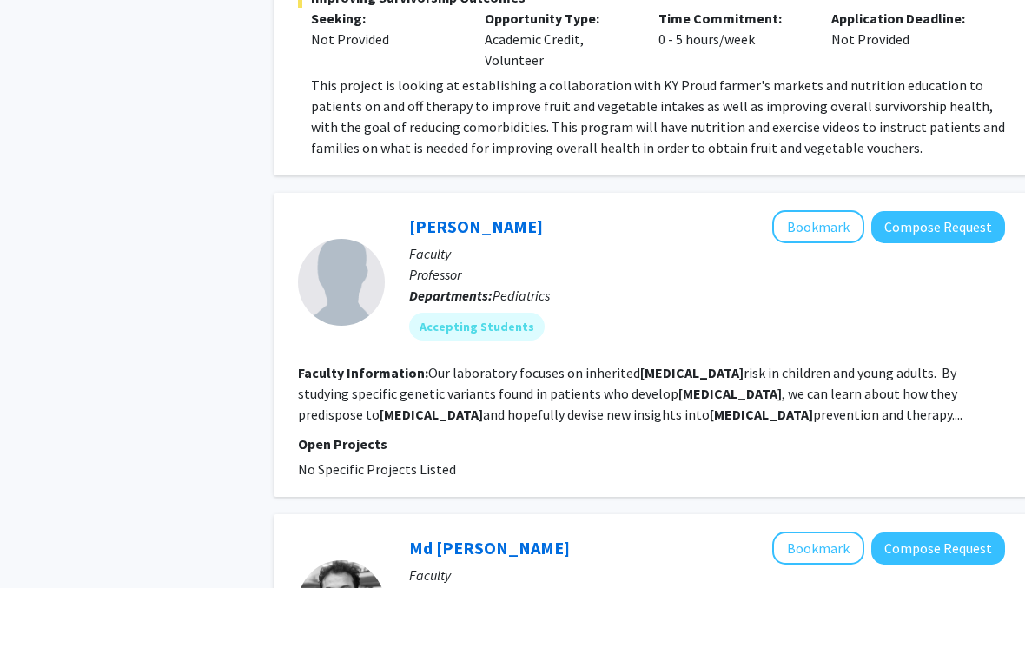
scroll to position [793, 0]
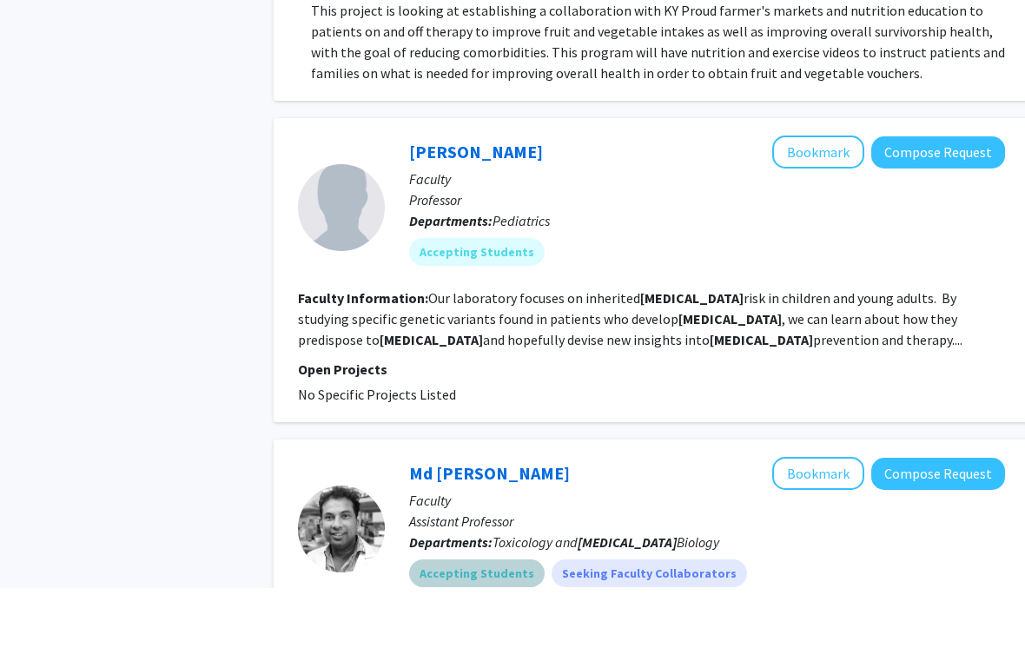
click at [719, 616] on div "Accepting Students Seeking Faculty Collaborators" at bounding box center [707, 633] width 603 height 35
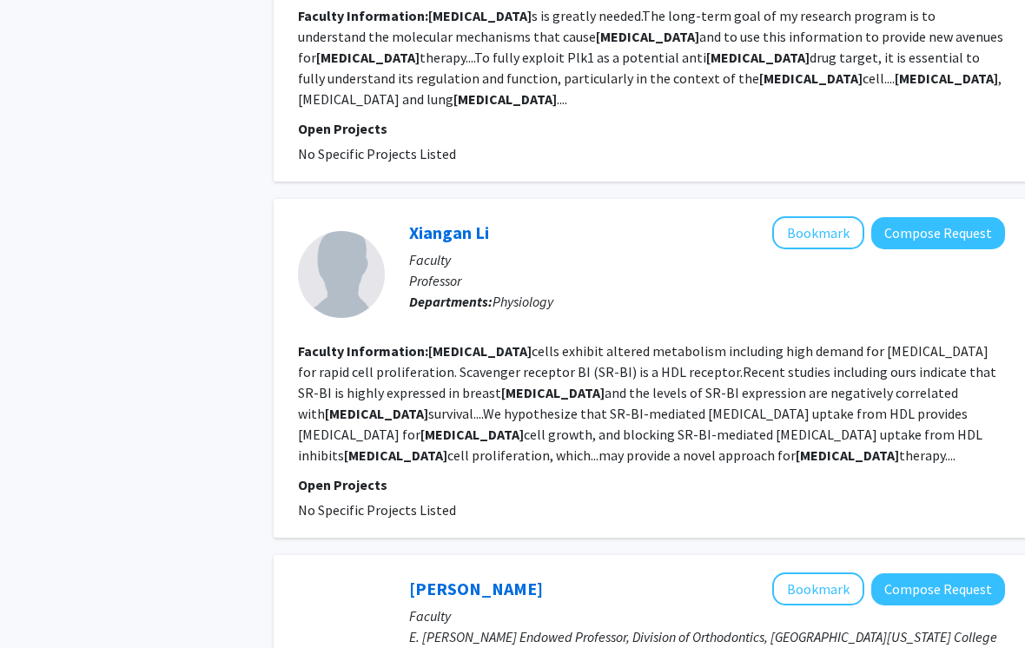
scroll to position [2440, 0]
